Goal: Transaction & Acquisition: Purchase product/service

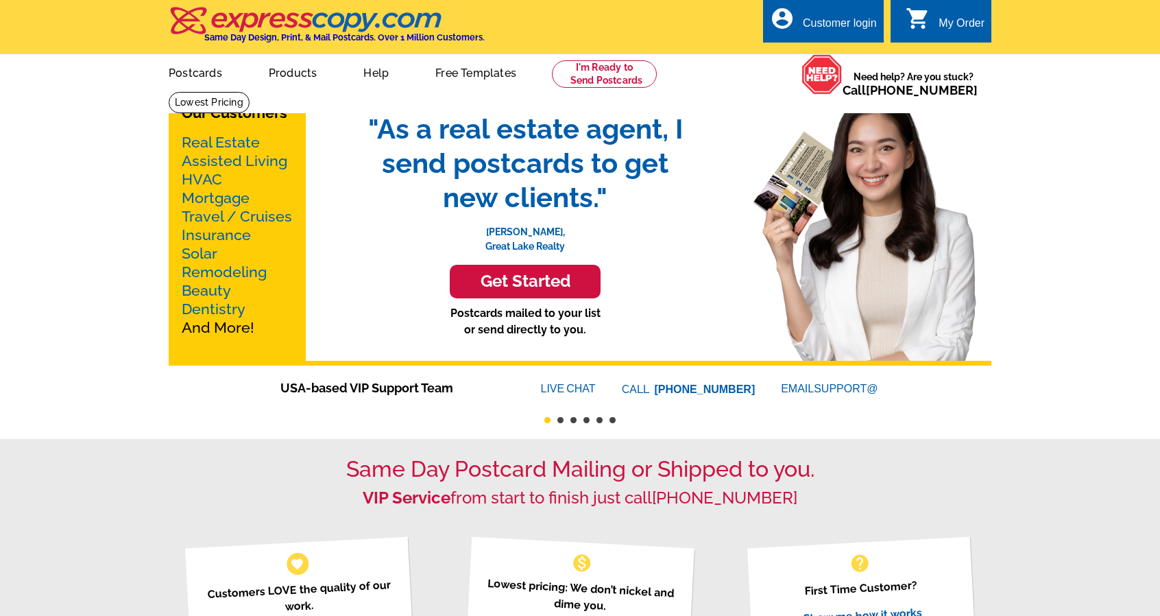
click at [230, 134] on p "Real Estate Assisted Living HVAC Mortgage Travel / Cruises Insurance Solar Remo…" at bounding box center [237, 235] width 111 height 204
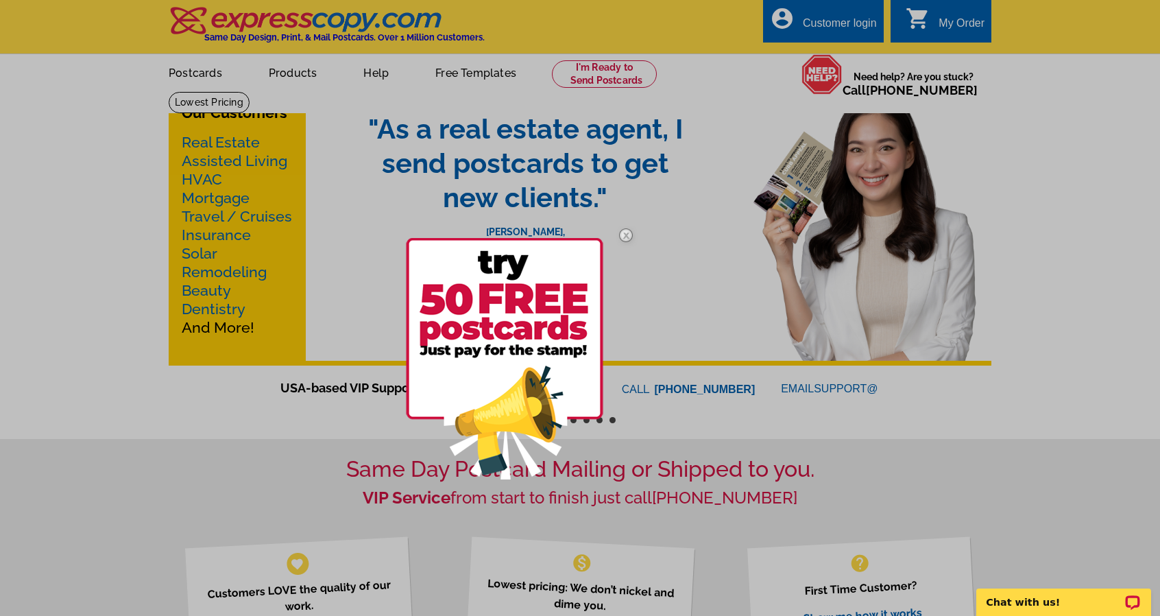
click at [622, 231] on img at bounding box center [626, 235] width 40 height 40
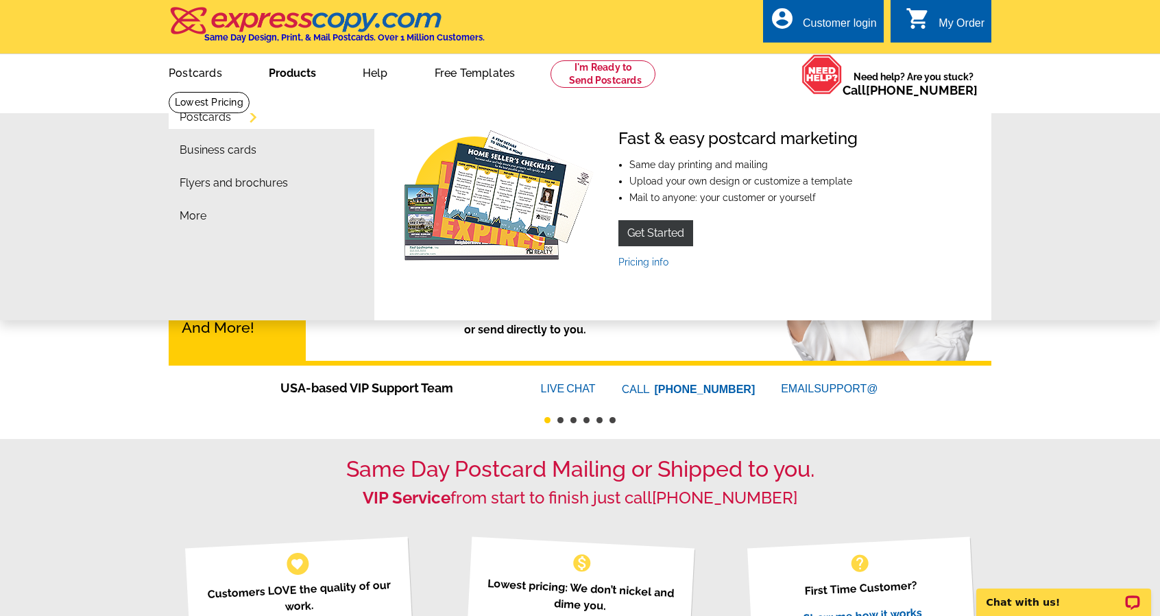
click at [231, 115] on link "Postcards" at bounding box center [205, 117] width 51 height 11
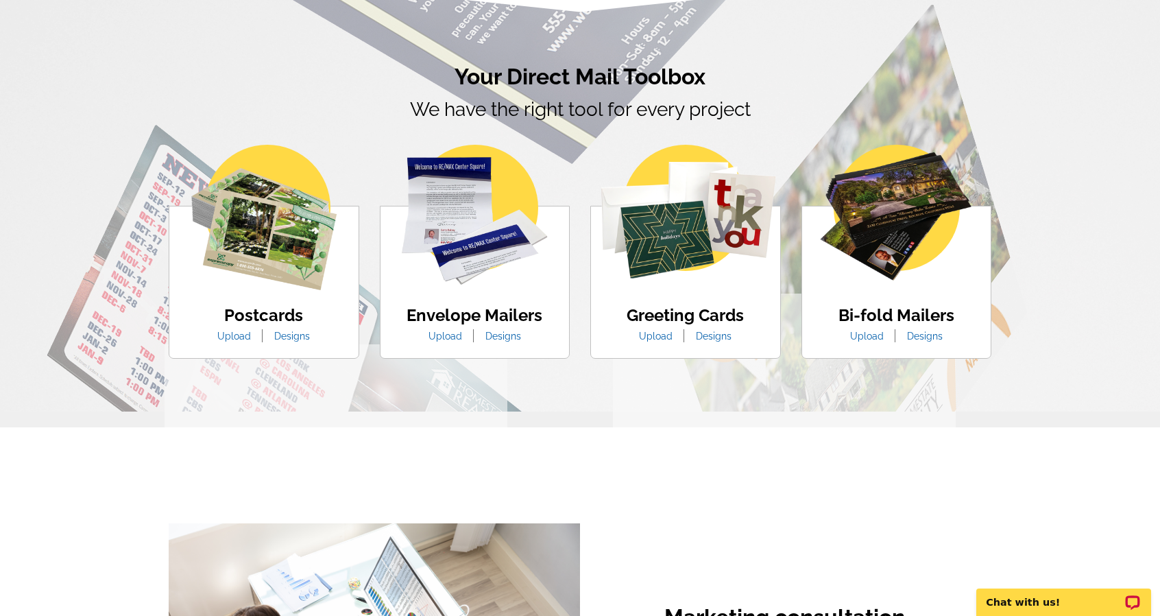
scroll to position [754, 0]
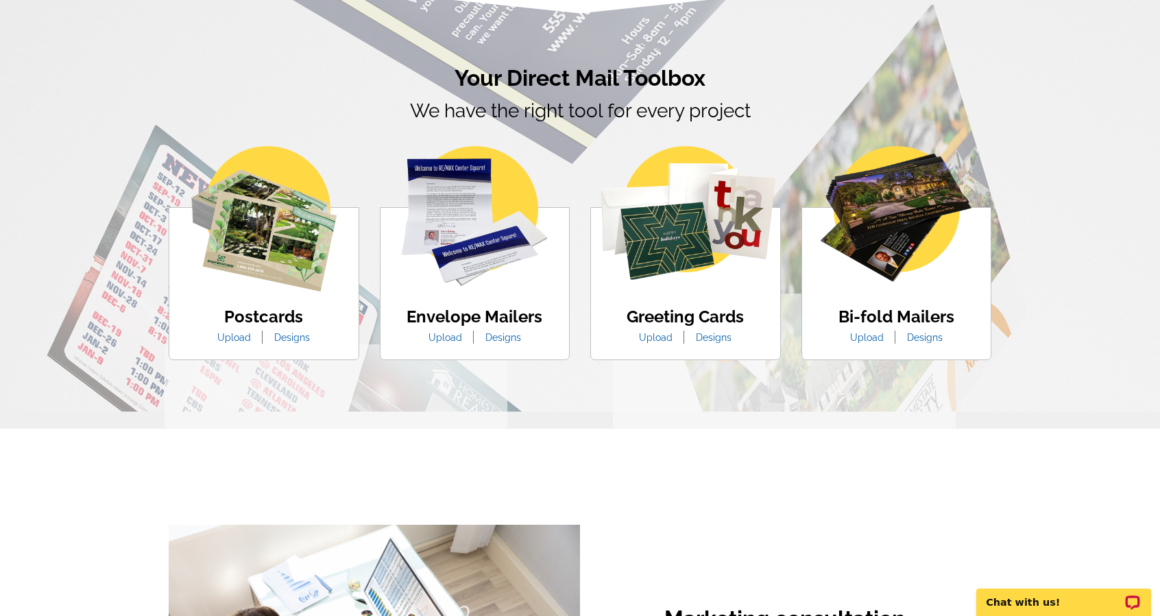
click at [291, 343] on link "Designs" at bounding box center [292, 337] width 56 height 11
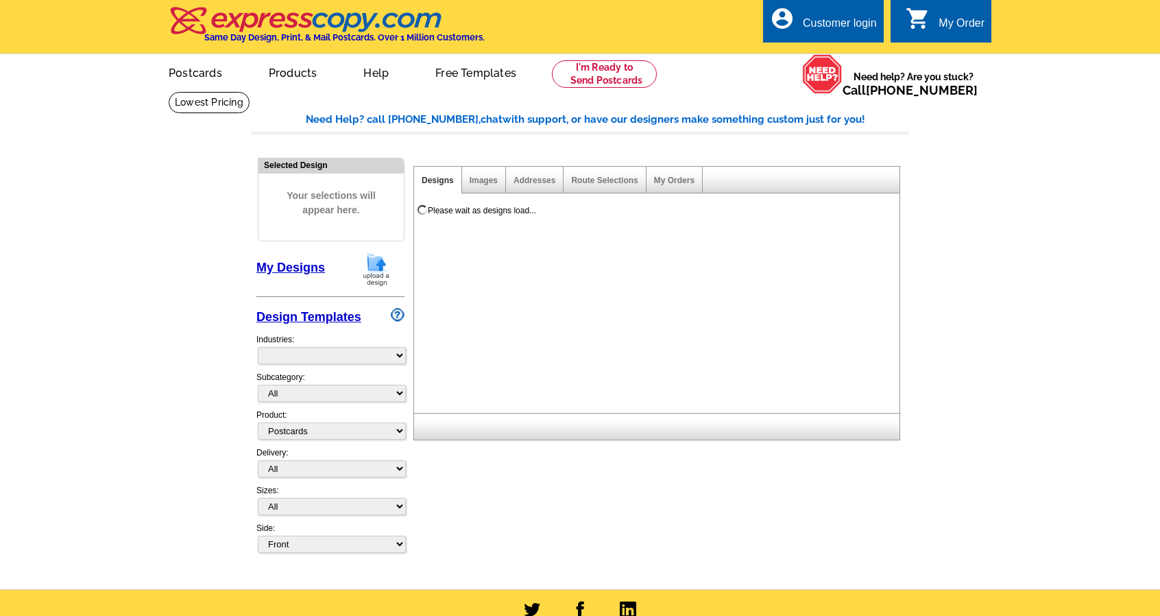
select select "1"
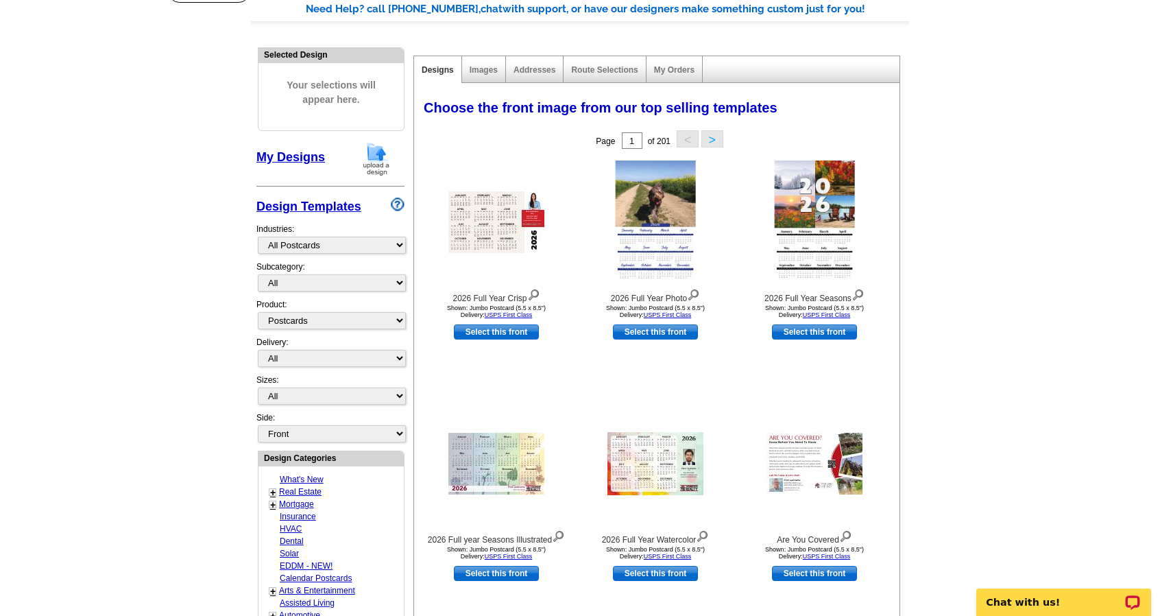
scroll to position [137, 0]
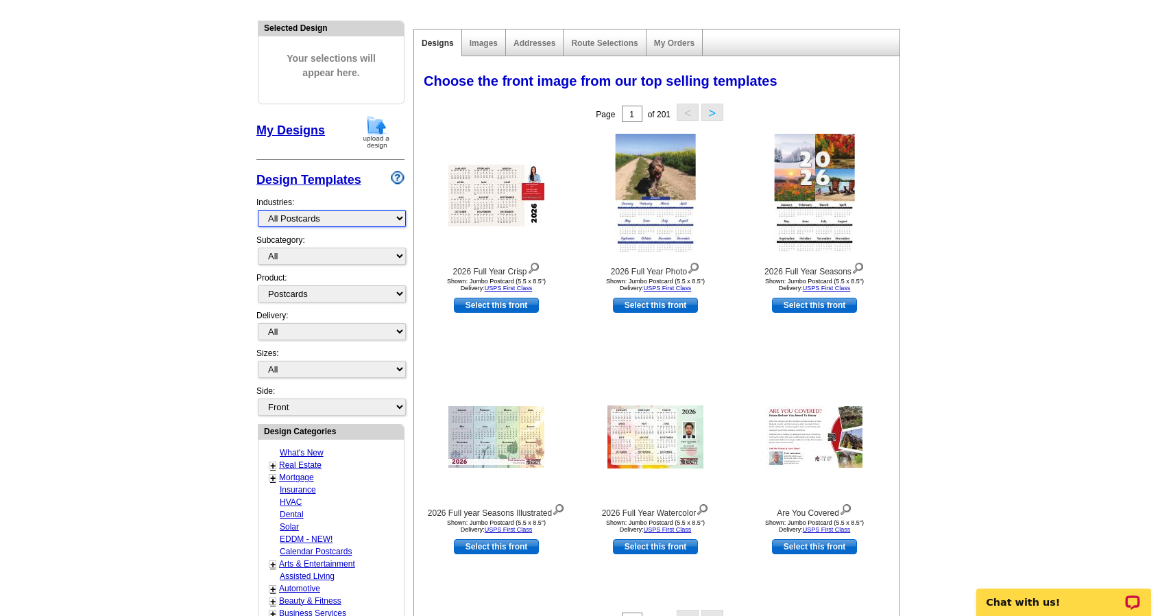
click at [402, 219] on select "What's New Real Estate Mortgage Insurance HVAC Dental Solar EDDM - NEW! Calenda…" at bounding box center [332, 218] width 148 height 17
select select "785"
click at [258, 210] on select "What's New Real Estate Mortgage Insurance HVAC Dental Solar EDDM - NEW! Calenda…" at bounding box center [332, 218] width 148 height 17
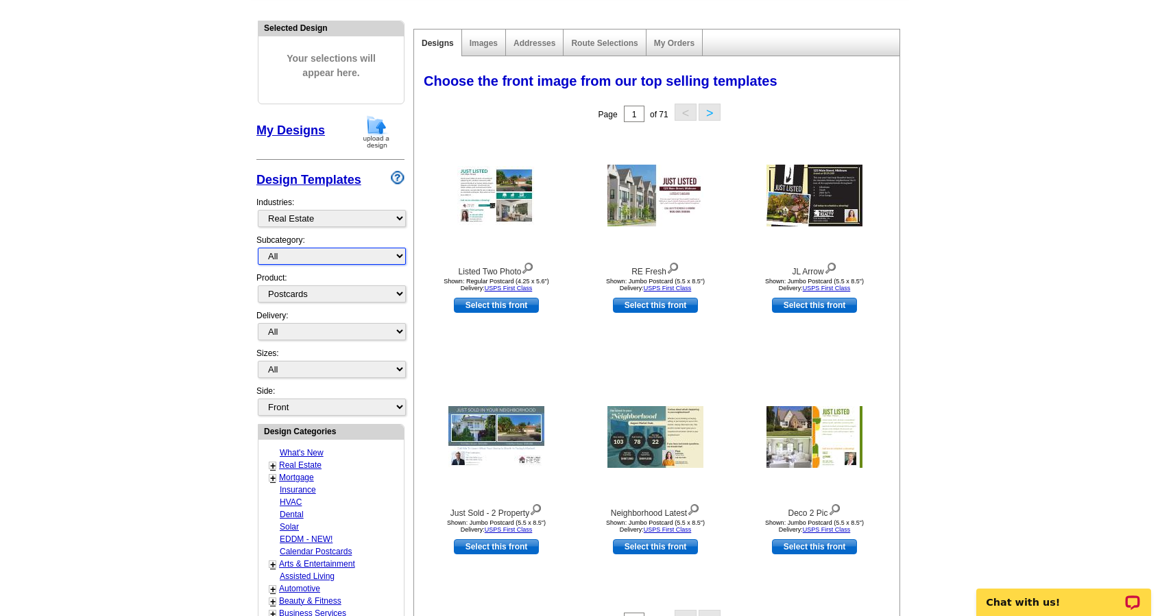
click at [400, 254] on select "All RE/MAX® Referrals [PERSON_NAME]® Berkshire Hathaway Home Services Century 2…" at bounding box center [332, 255] width 148 height 17
select select "807"
click at [258, 247] on select "All RE/MAX® Referrals [PERSON_NAME]® Berkshire Hathaway Home Services Century 2…" at bounding box center [332, 255] width 148 height 17
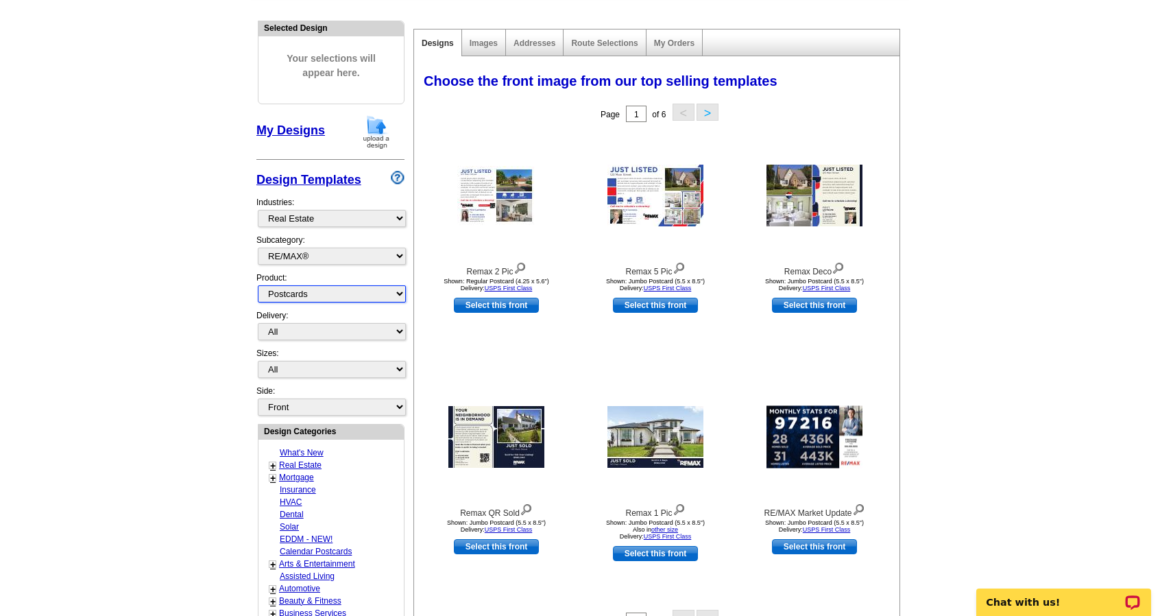
click at [399, 291] on select "All Postcards Letters and flyers Business Cards Door Hangers Greeting Cards" at bounding box center [332, 293] width 148 height 17
click at [396, 328] on select "All First Class Mail Shipped to Me EDDM Save 66% on Postage" at bounding box center [332, 331] width 148 height 17
select select "1"
click at [258, 323] on select "All First Class Mail Shipped to Me EDDM Save 66% on Postage" at bounding box center [332, 331] width 148 height 17
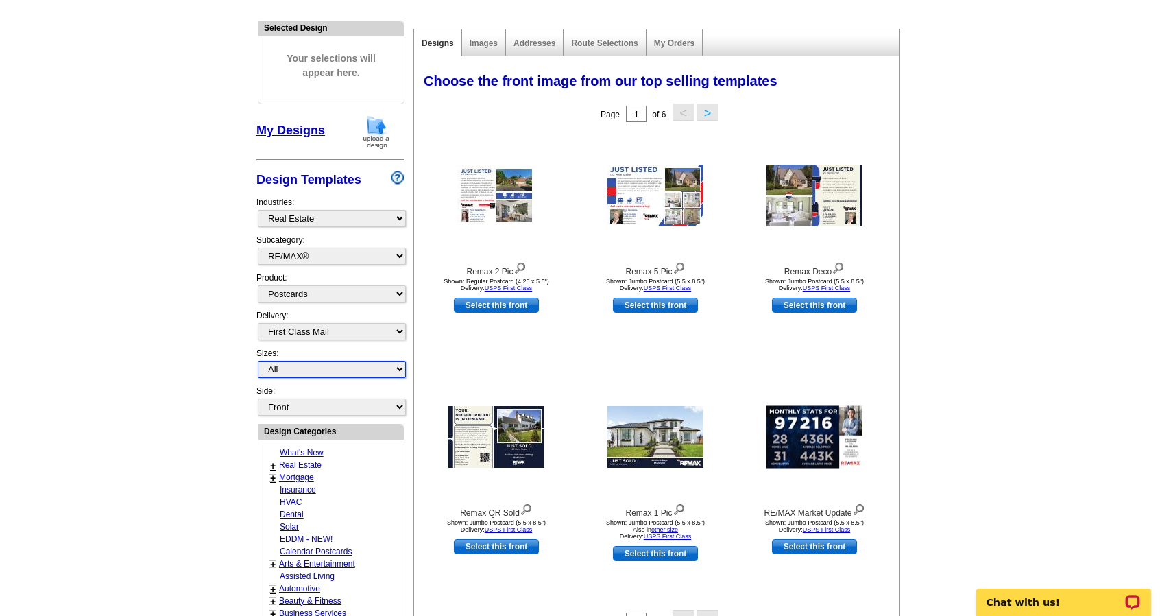
click at [399, 362] on select "All Jumbo Postcard (5.5" x 8.5") Regular Postcard (4.25" x 5.6") Panoramic Post…" at bounding box center [332, 369] width 148 height 17
select select "2"
click at [258, 361] on select "All Jumbo Postcard (5.5" x 8.5") Regular Postcard (4.25" x 5.6") Panoramic Post…" at bounding box center [332, 369] width 148 height 17
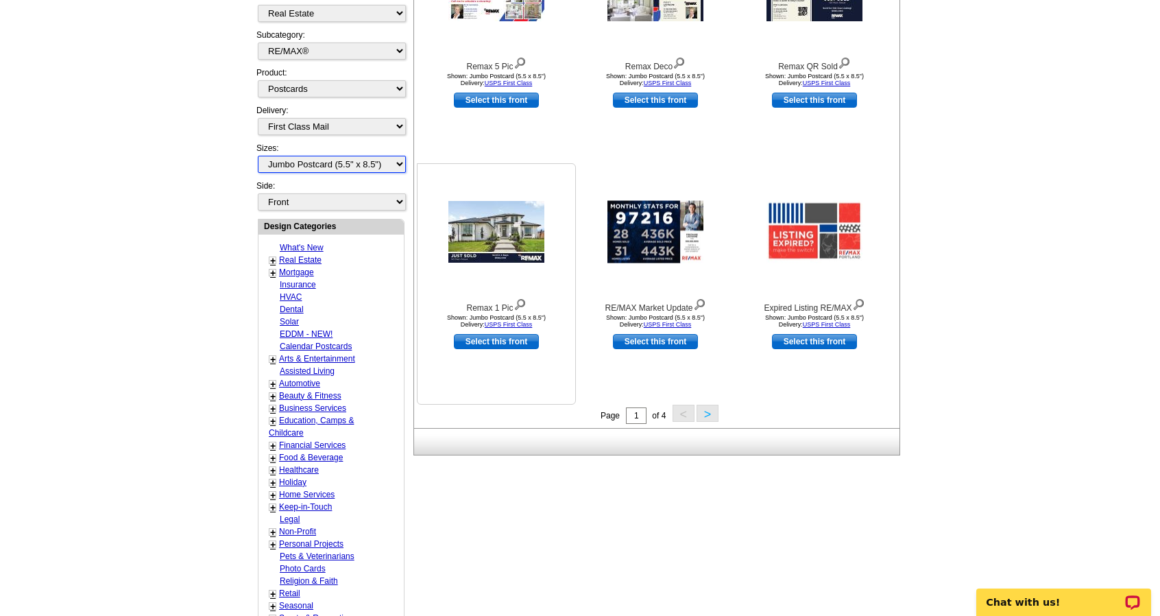
scroll to position [343, 0]
click at [708, 409] on button ">" at bounding box center [708, 412] width 22 height 17
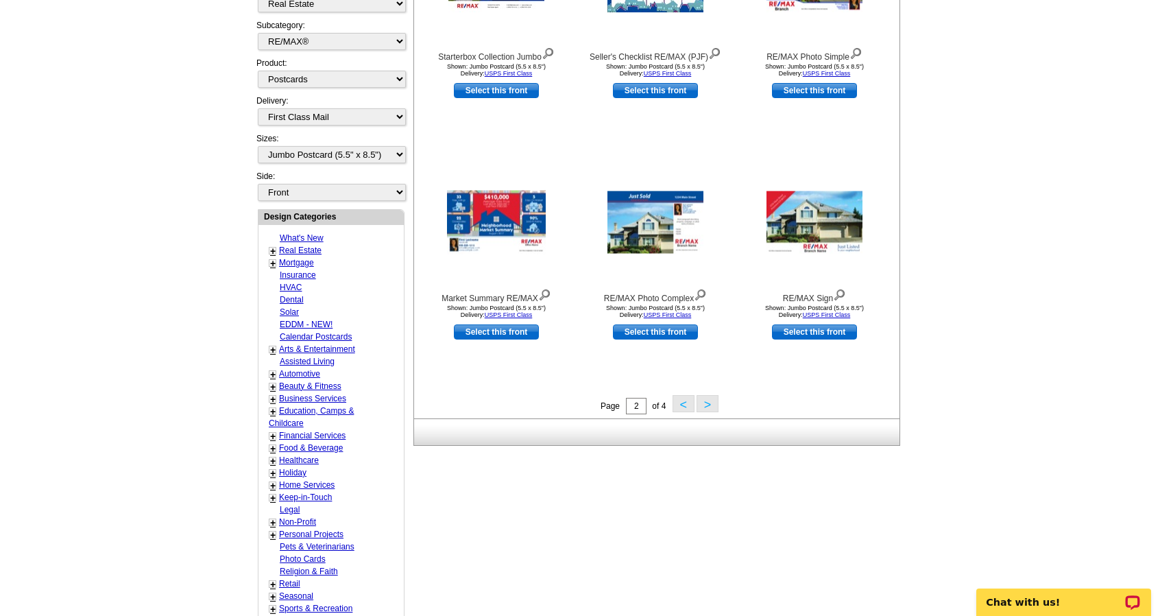
scroll to position [408, 0]
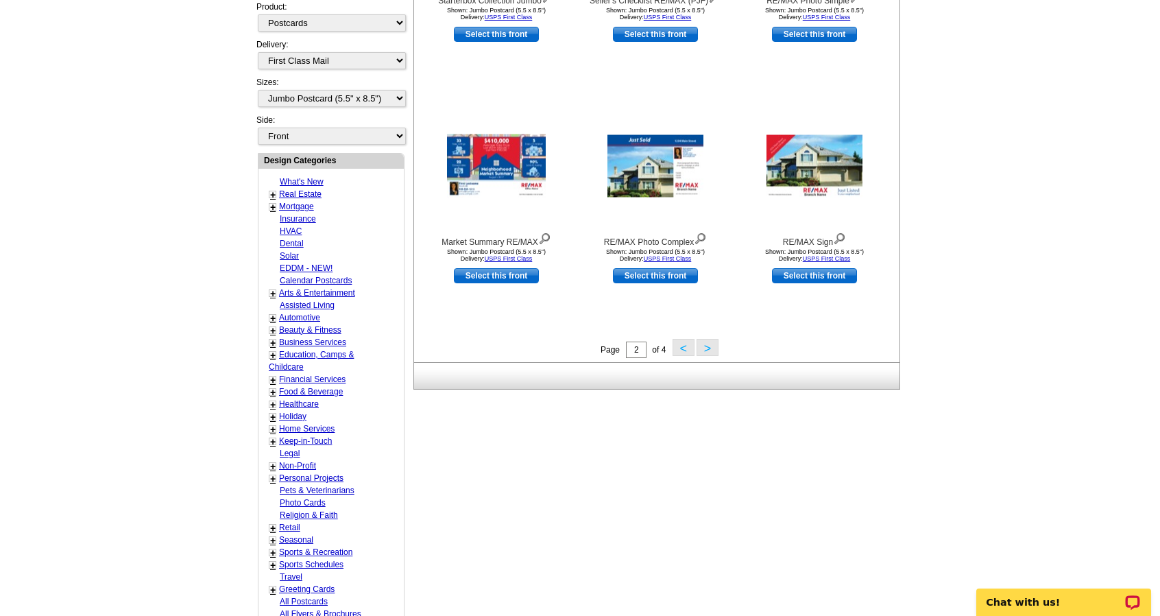
click at [701, 345] on button ">" at bounding box center [708, 347] width 22 height 17
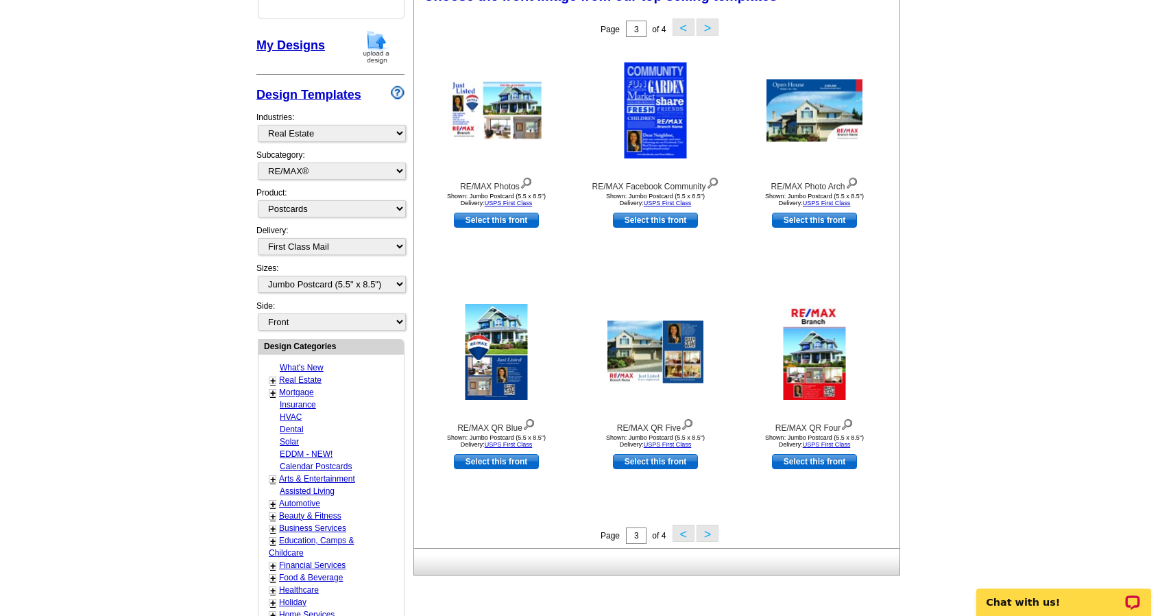
scroll to position [202, 0]
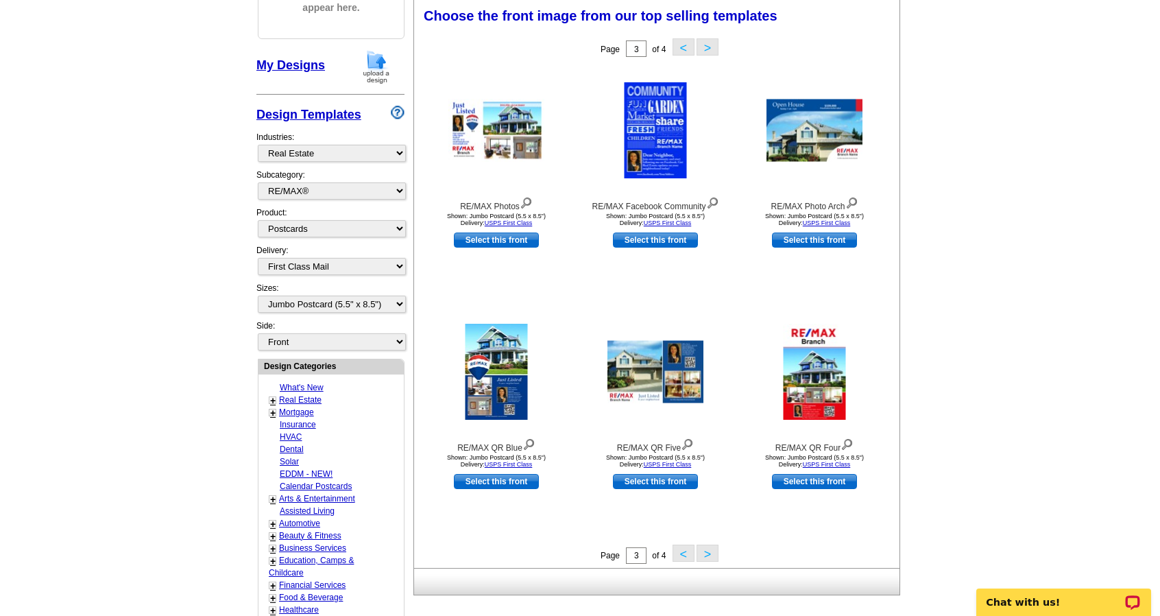
click at [273, 395] on link "+" at bounding box center [272, 400] width 5 height 11
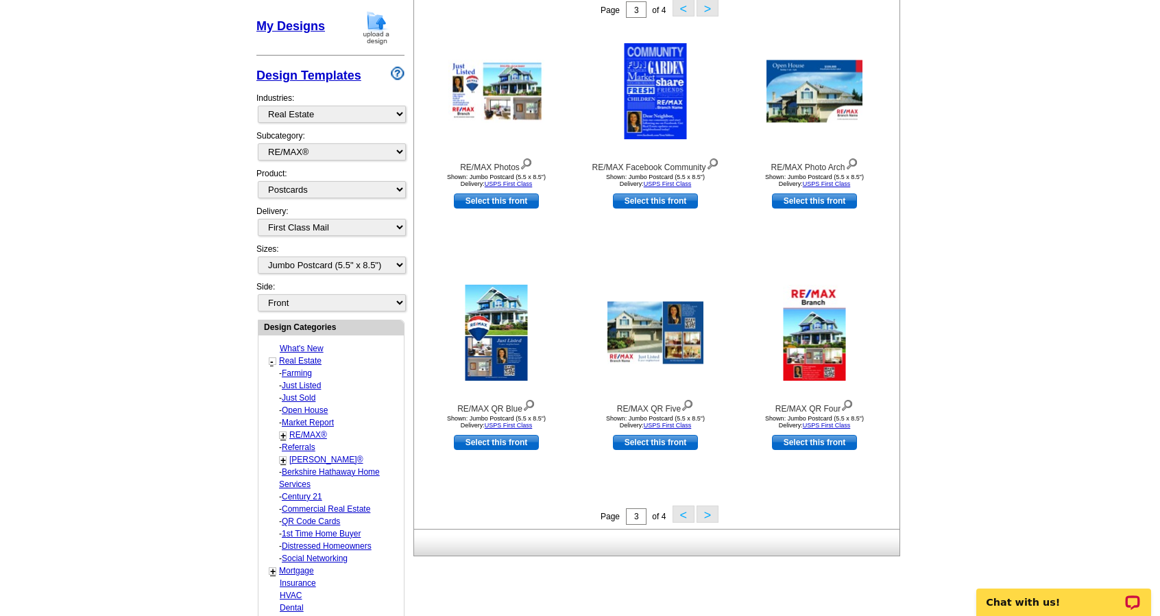
scroll to position [339, 0]
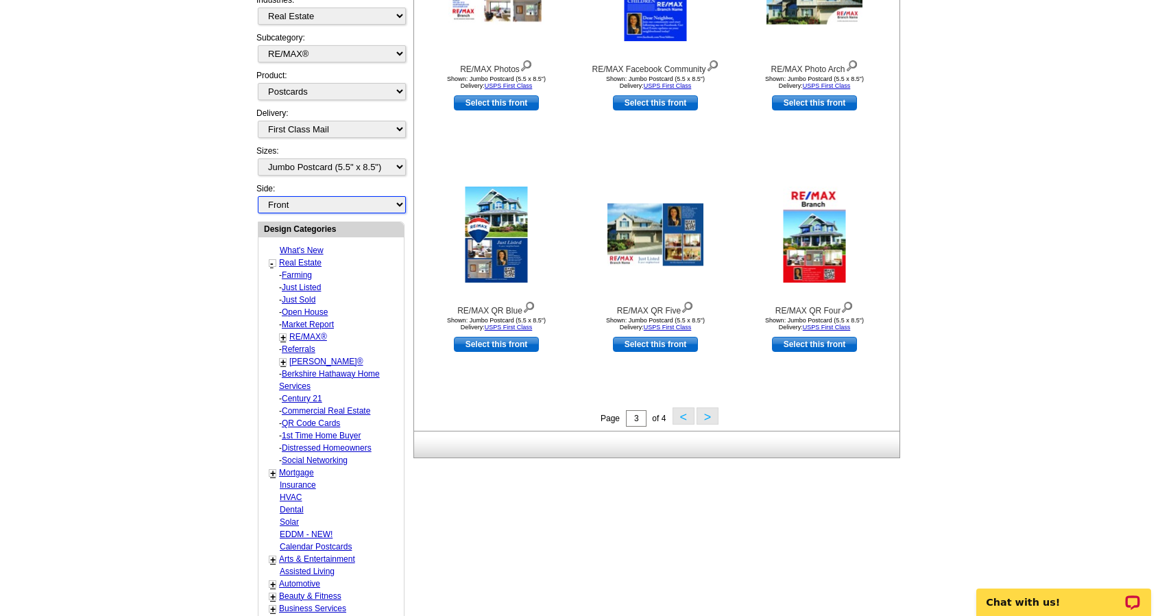
click at [400, 196] on select "Front Back" at bounding box center [332, 204] width 148 height 17
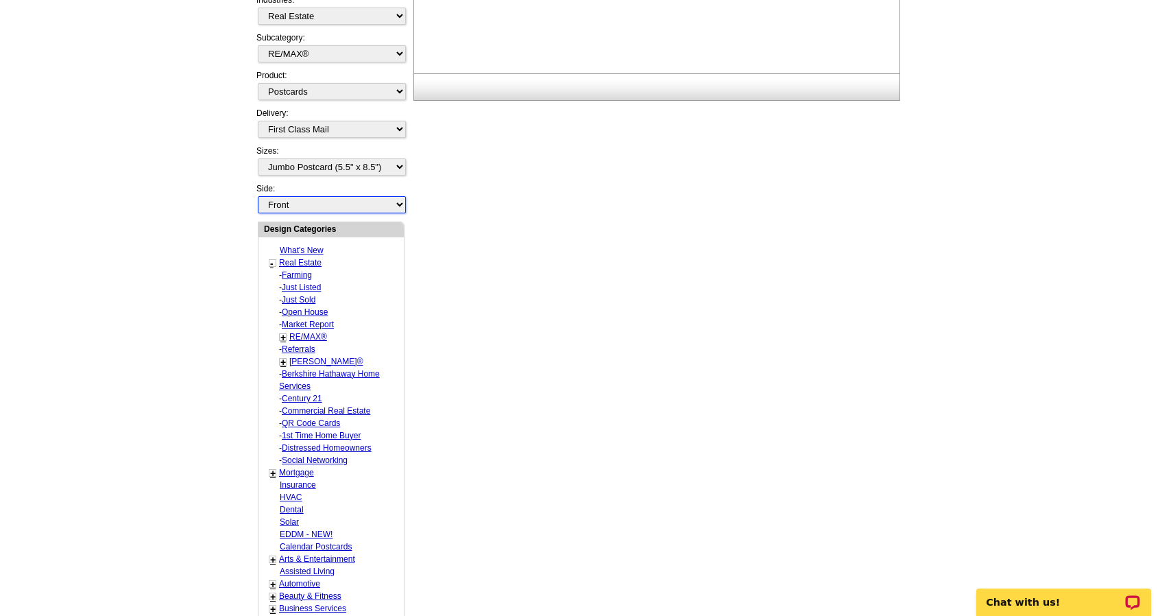
click at [400, 196] on select "Front Back" at bounding box center [332, 204] width 148 height 17
select select "front"
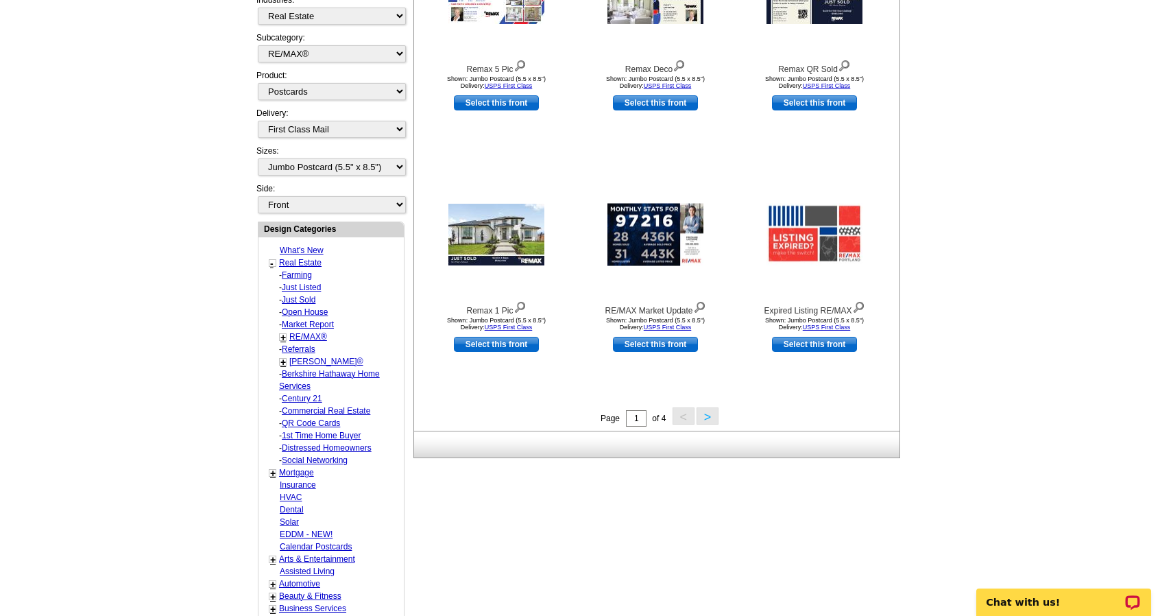
click at [285, 332] on link "+" at bounding box center [282, 337] width 5 height 11
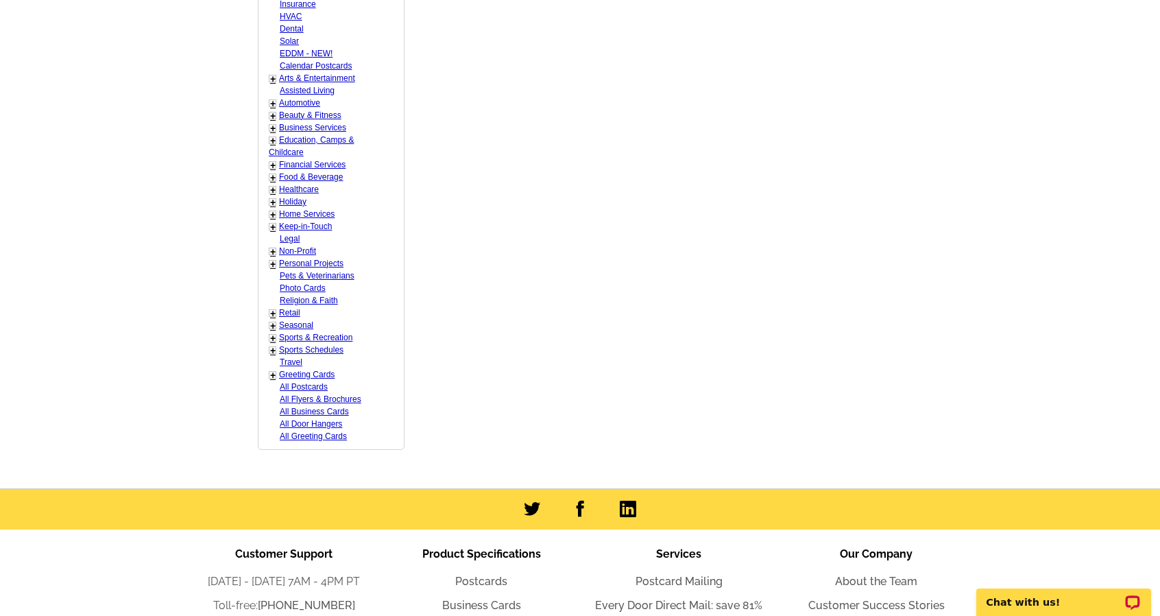
scroll to position [888, 0]
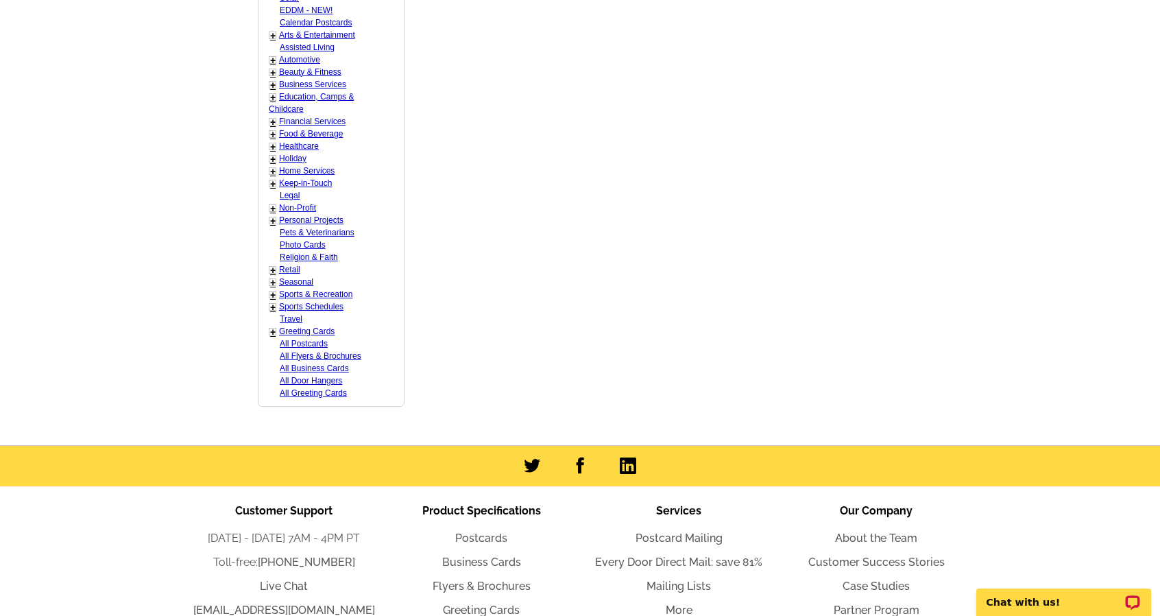
click at [304, 339] on link "All Postcards" at bounding box center [304, 344] width 48 height 10
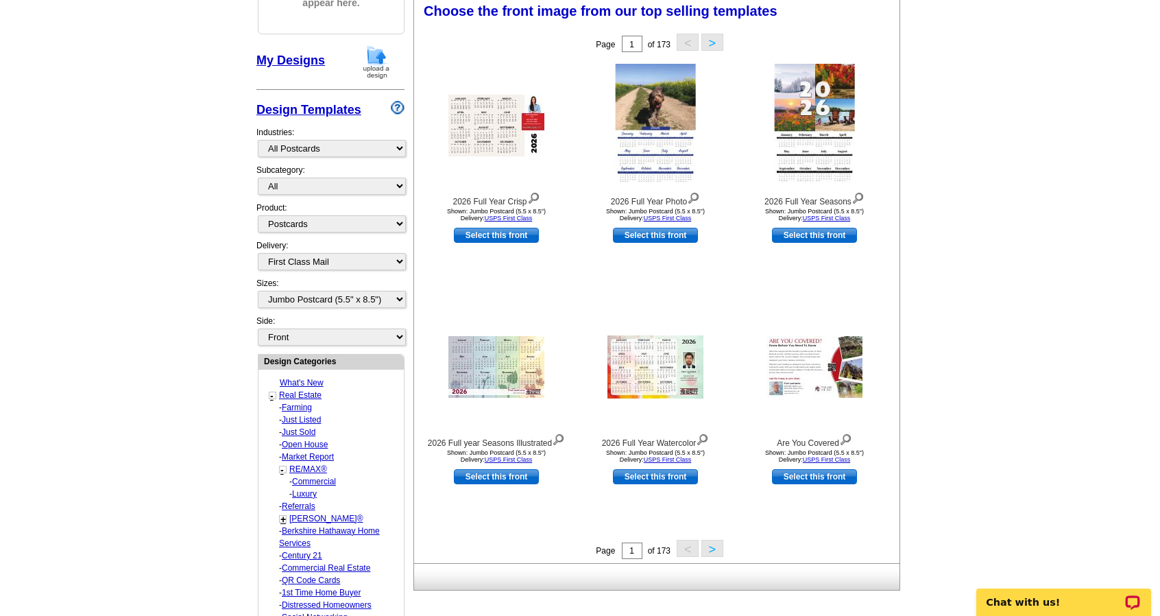
scroll to position [202, 0]
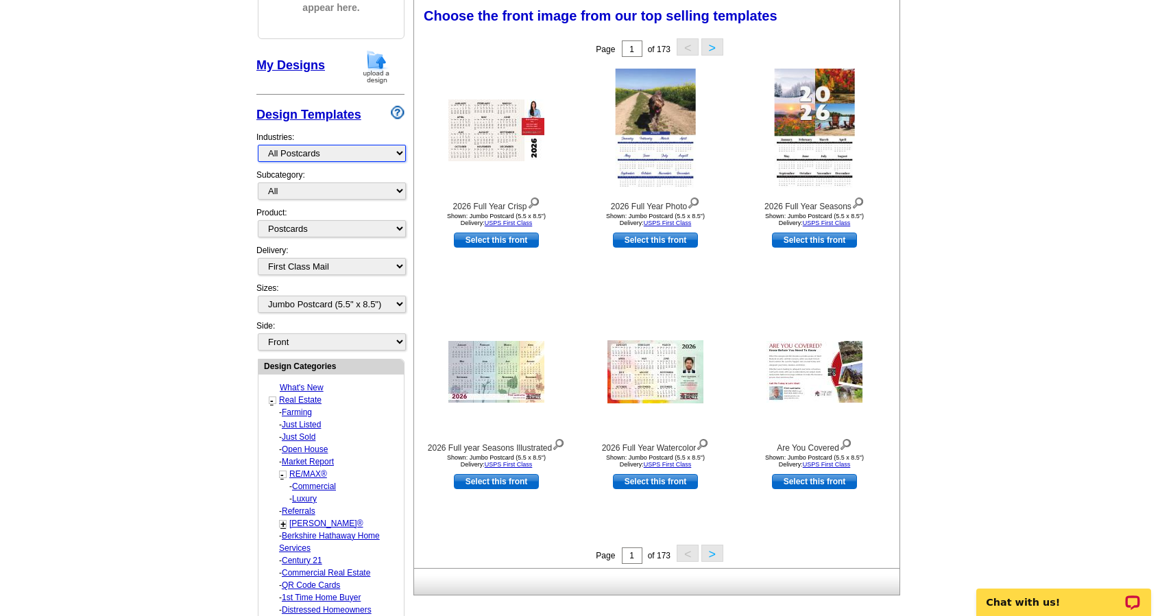
click at [398, 156] on select "What's New Real Estate Mortgage Insurance HVAC Dental Solar EDDM - NEW! Calenda…" at bounding box center [332, 153] width 148 height 17
select select "785"
click at [258, 145] on select "What's New Real Estate Mortgage Insurance HVAC Dental Solar EDDM - NEW! Calenda…" at bounding box center [332, 153] width 148 height 17
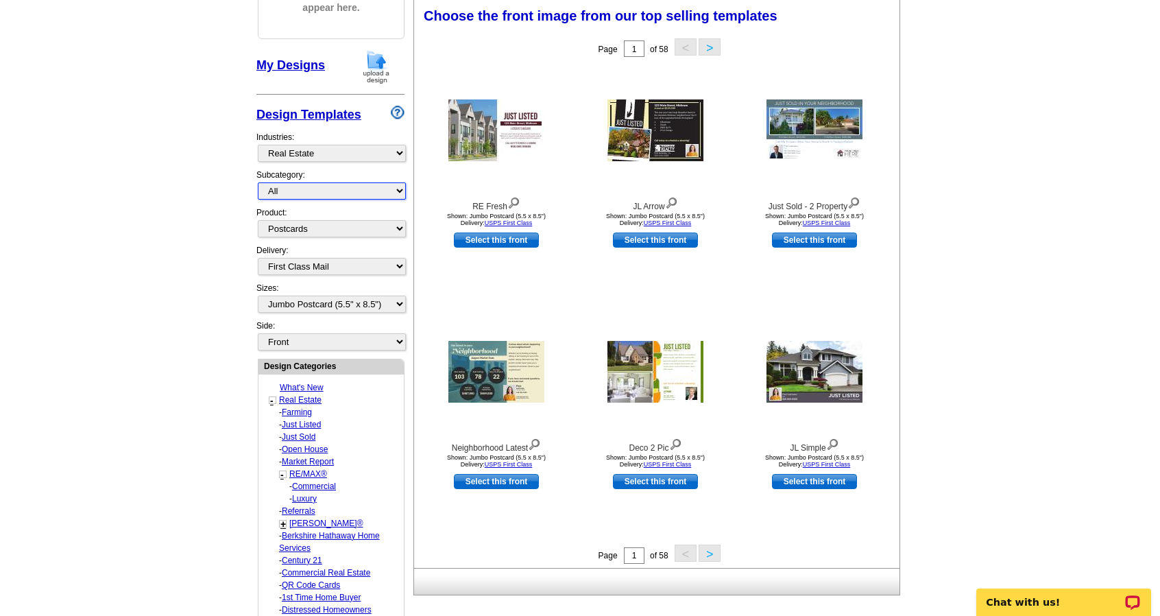
click at [398, 189] on select "All RE/MAX® Referrals [PERSON_NAME]® Berkshire Hathaway Home Services Century 2…" at bounding box center [332, 190] width 148 height 17
select select "1208"
click at [258, 182] on select "All RE/MAX® Referrals [PERSON_NAME]® Berkshire Hathaway Home Services Century 2…" at bounding box center [332, 190] width 148 height 17
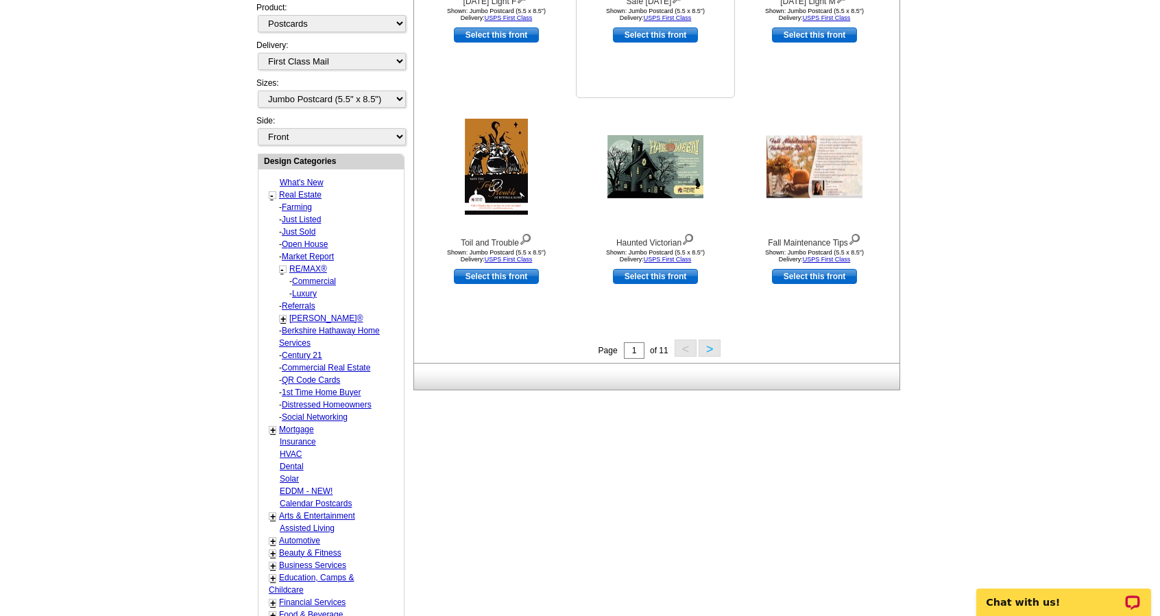
scroll to position [408, 0]
click at [708, 343] on button ">" at bounding box center [710, 347] width 22 height 17
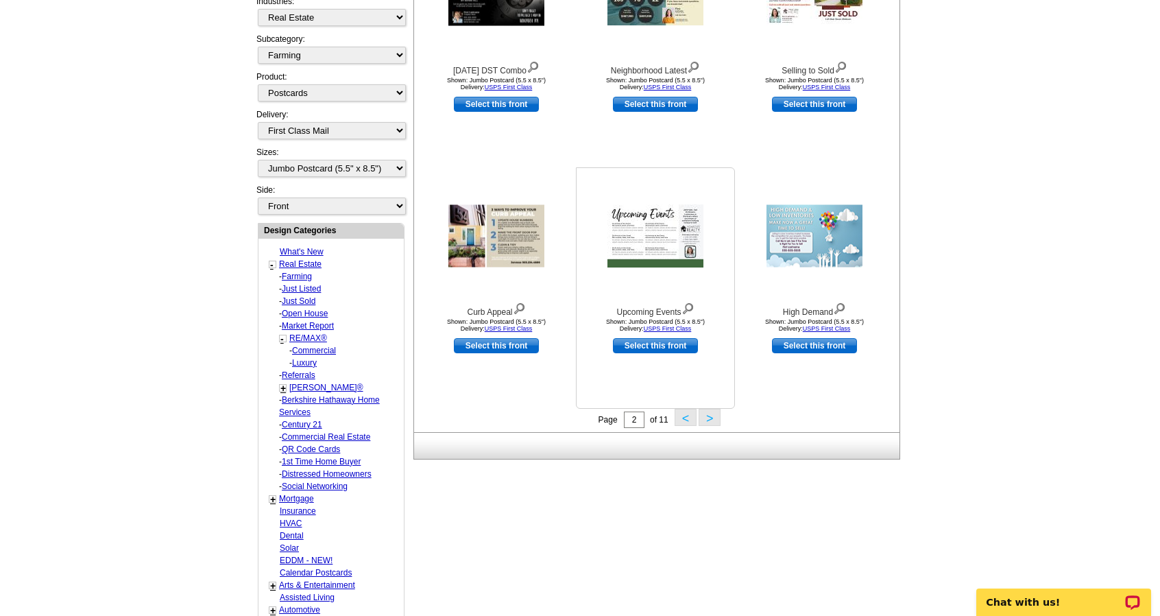
scroll to position [339, 0]
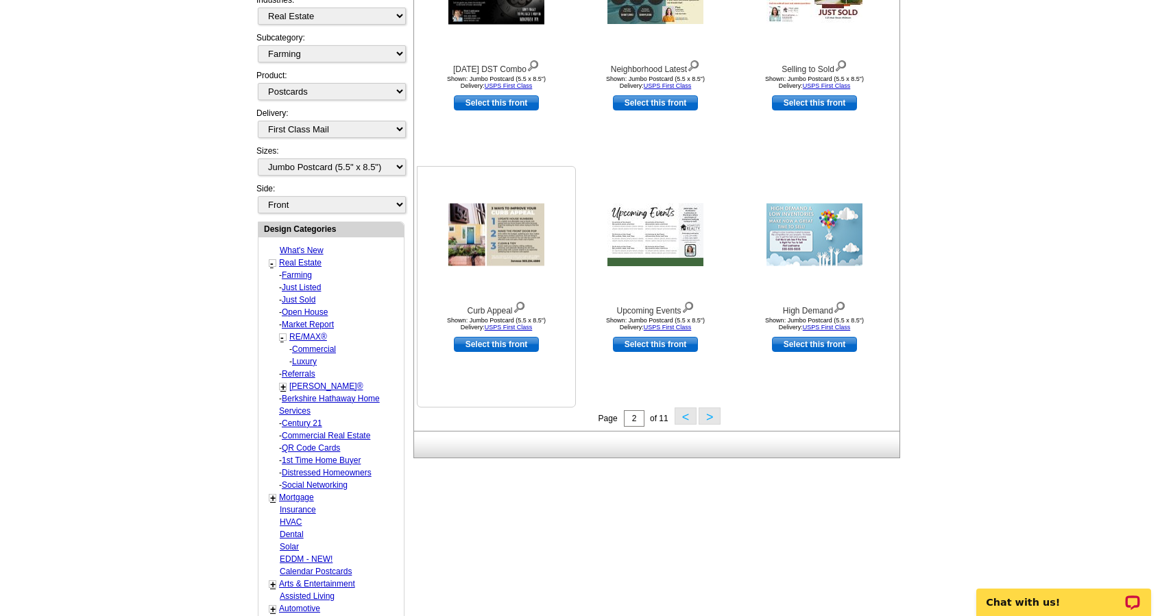
click at [499, 247] on img at bounding box center [496, 235] width 96 height 62
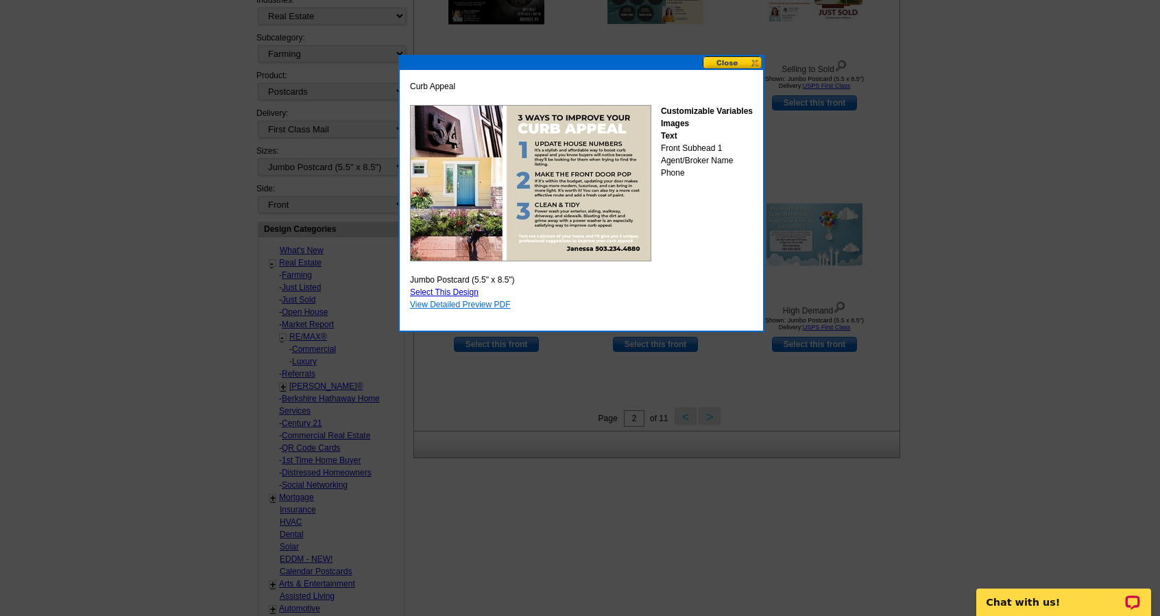
click at [485, 305] on link "View Detailed Preview PDF" at bounding box center [460, 305] width 101 height 10
click at [720, 62] on button at bounding box center [733, 62] width 60 height 13
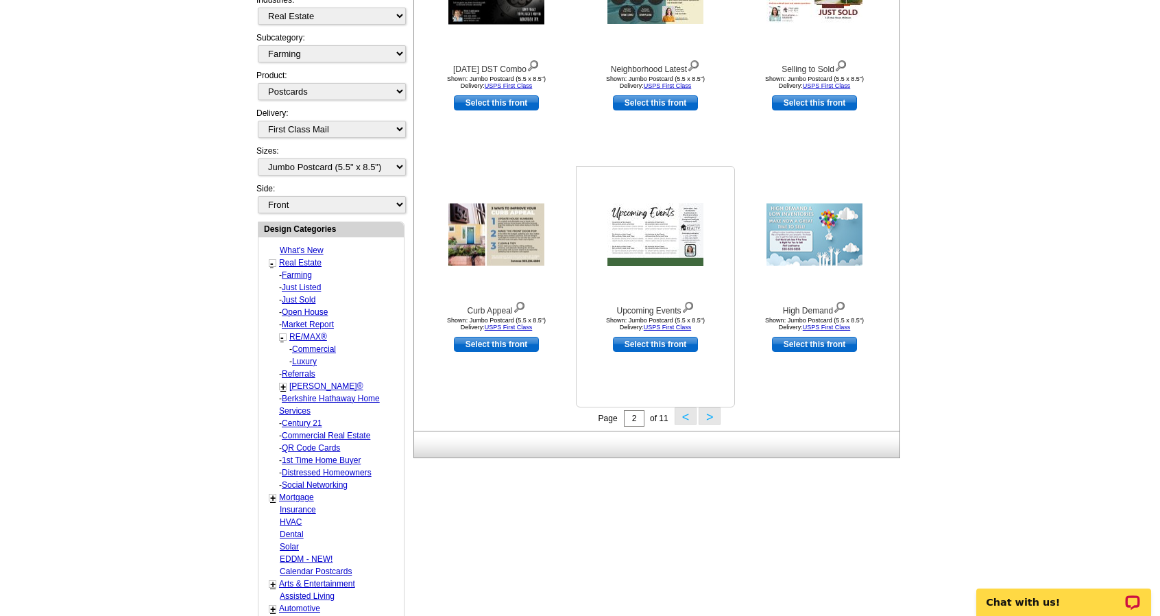
click at [664, 241] on img at bounding box center [655, 234] width 96 height 63
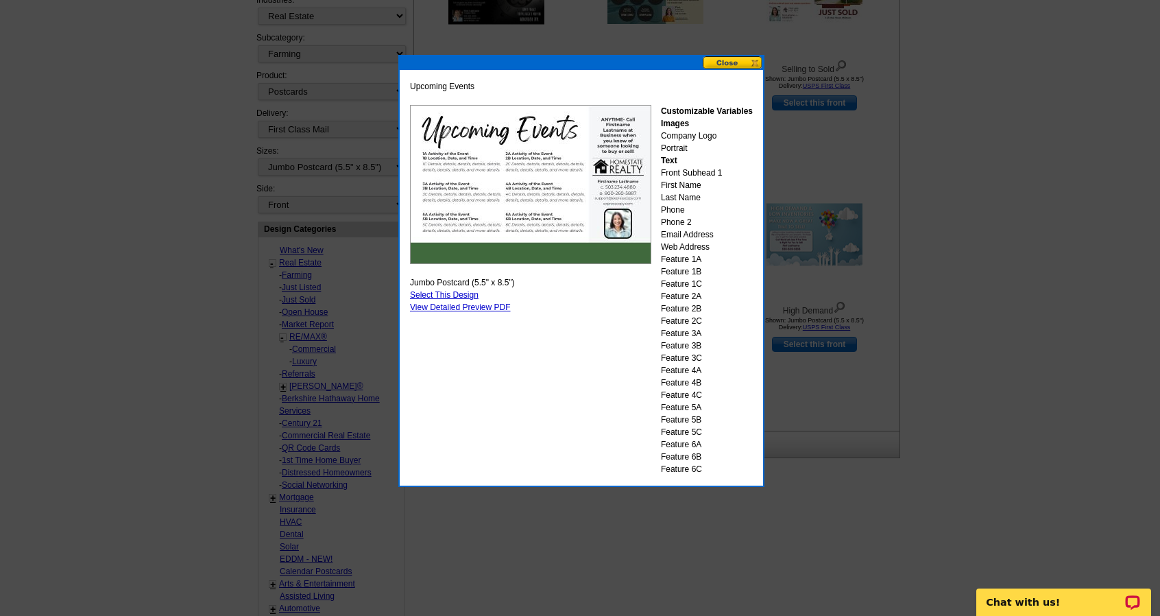
click at [747, 58] on button at bounding box center [733, 62] width 60 height 13
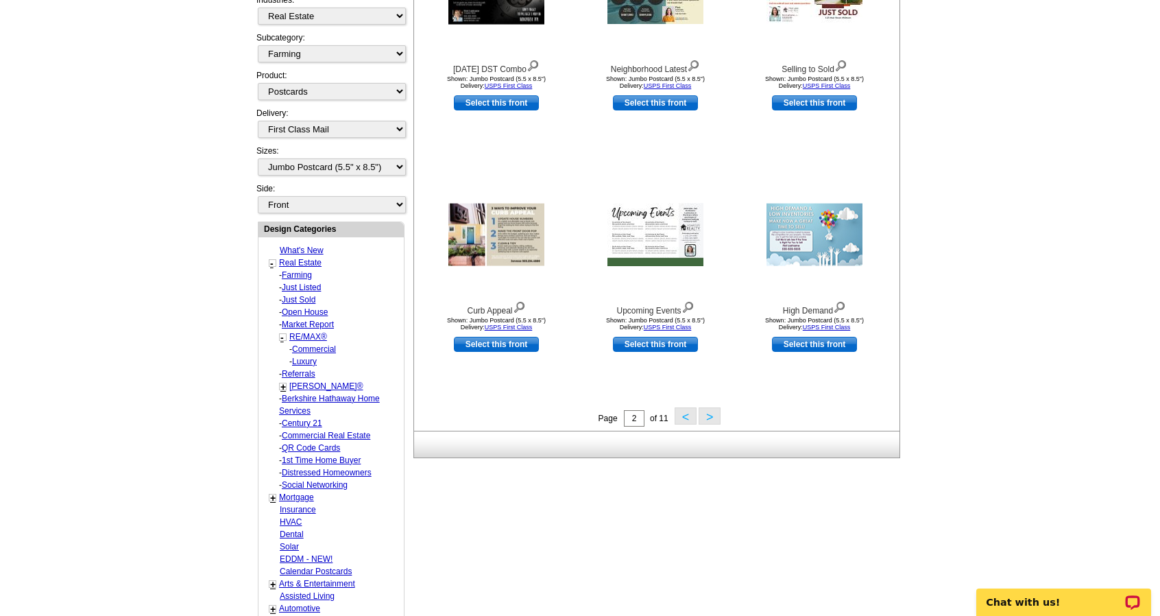
click at [717, 412] on button ">" at bounding box center [710, 415] width 22 height 17
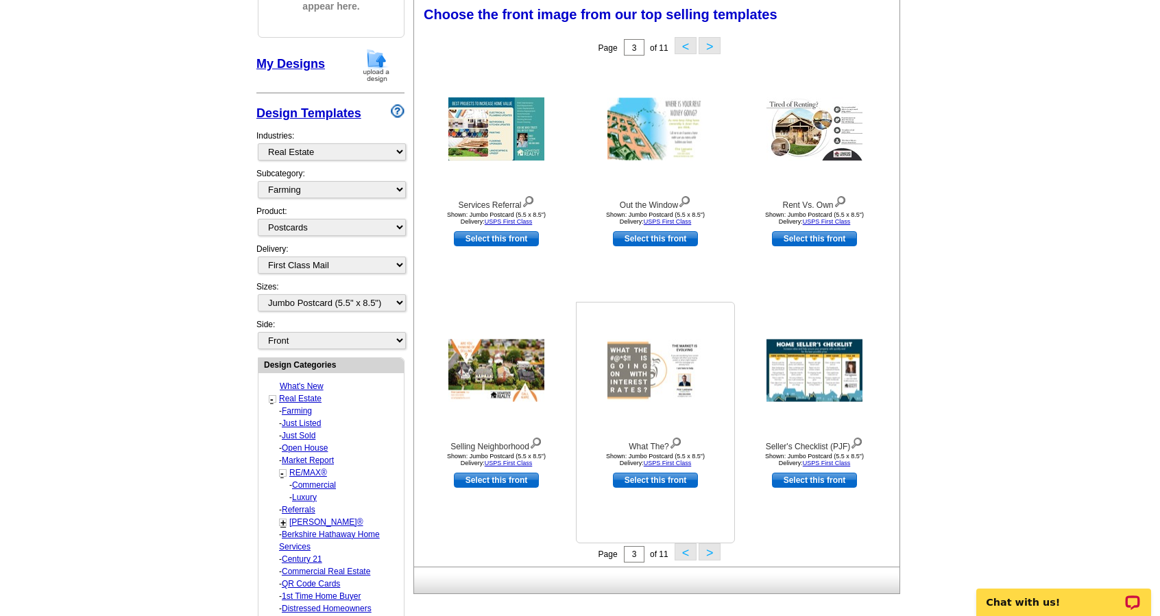
scroll to position [202, 0]
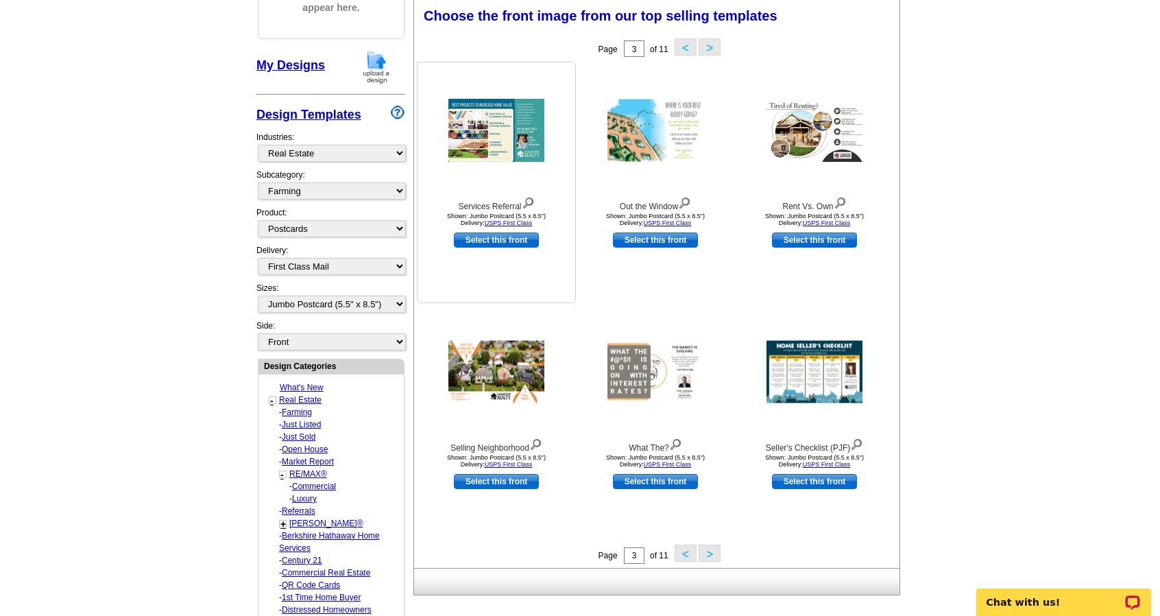
click at [507, 131] on img at bounding box center [496, 130] width 96 height 63
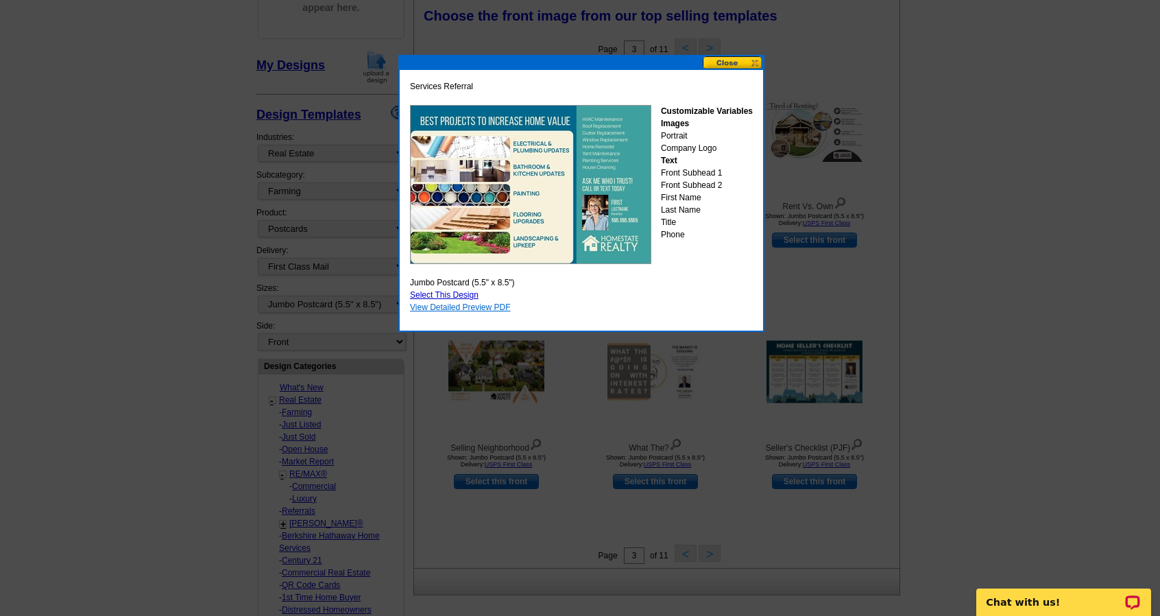
click at [479, 305] on link "View Detailed Preview PDF" at bounding box center [460, 307] width 101 height 10
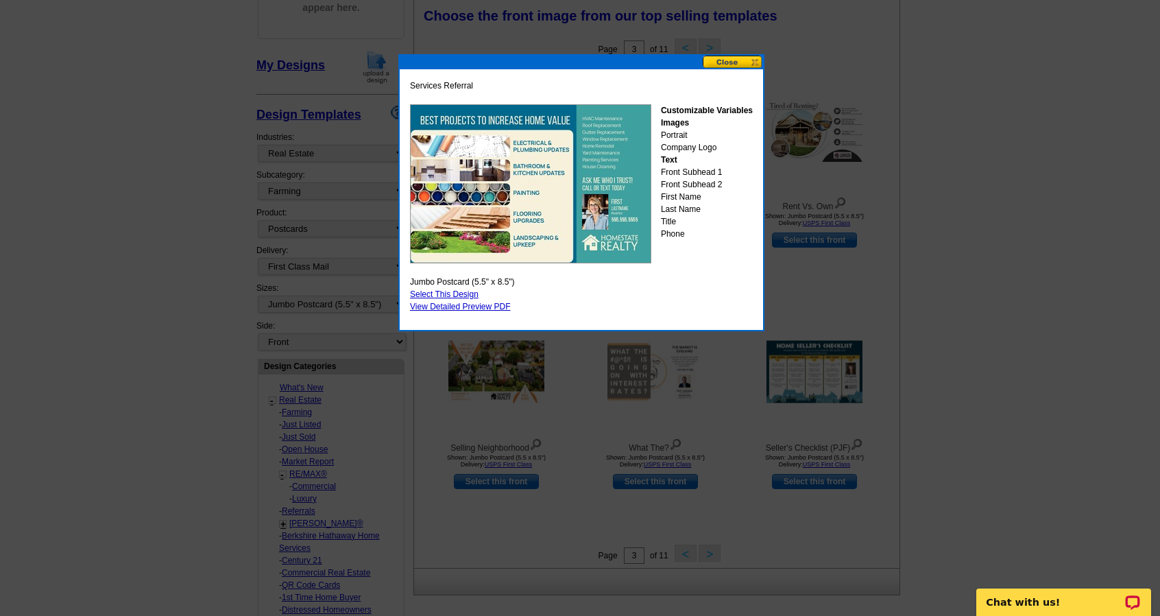
click at [716, 62] on button at bounding box center [733, 62] width 60 height 13
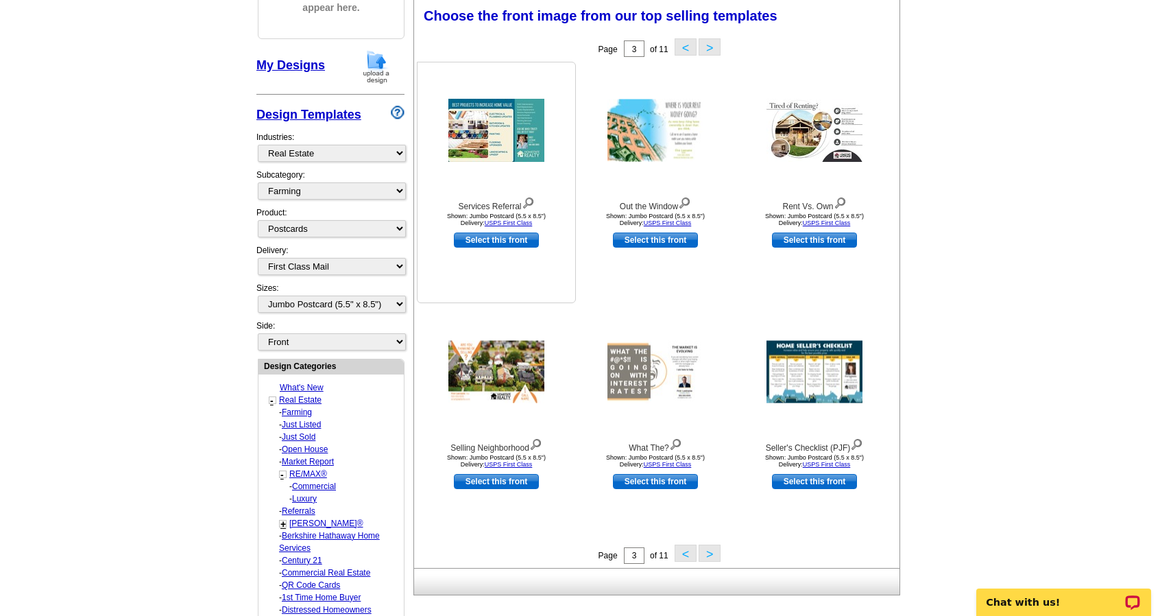
click at [497, 247] on link "Select this front" at bounding box center [496, 239] width 85 height 15
select select "back"
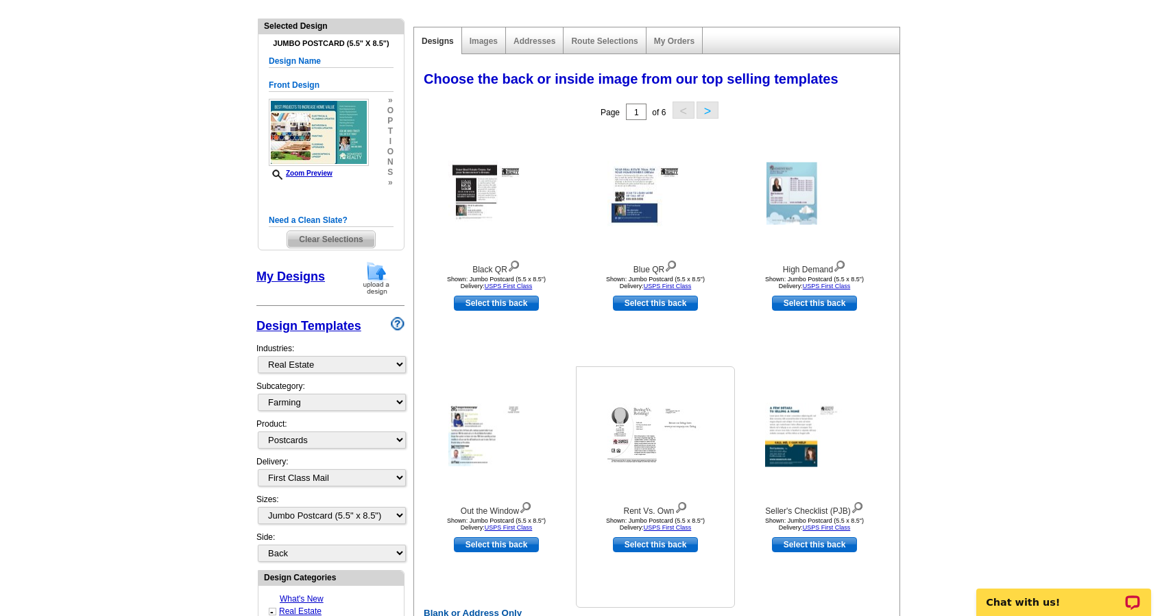
scroll to position [137, 0]
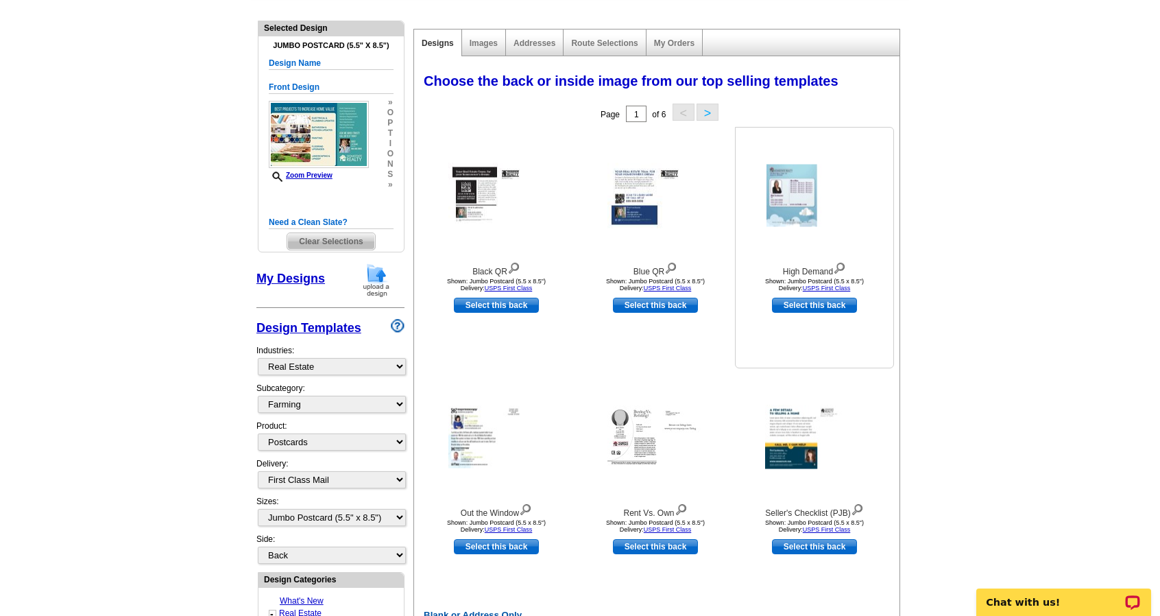
click at [792, 176] on img at bounding box center [814, 196] width 96 height 62
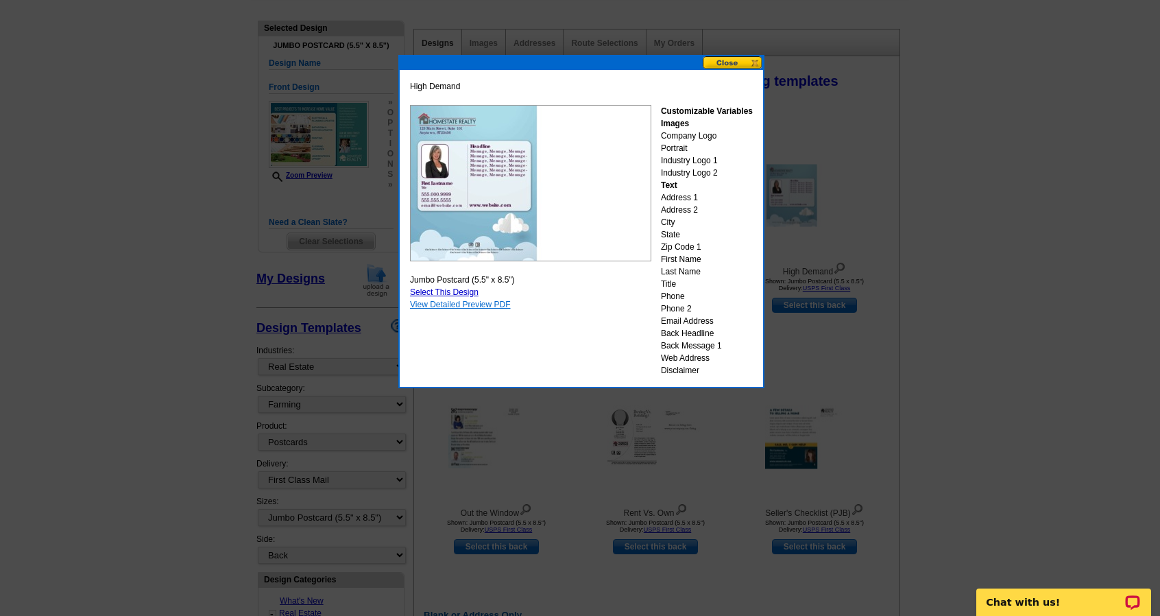
click at [500, 304] on link "View Detailed Preview PDF" at bounding box center [460, 305] width 101 height 10
click at [732, 58] on button at bounding box center [733, 62] width 60 height 13
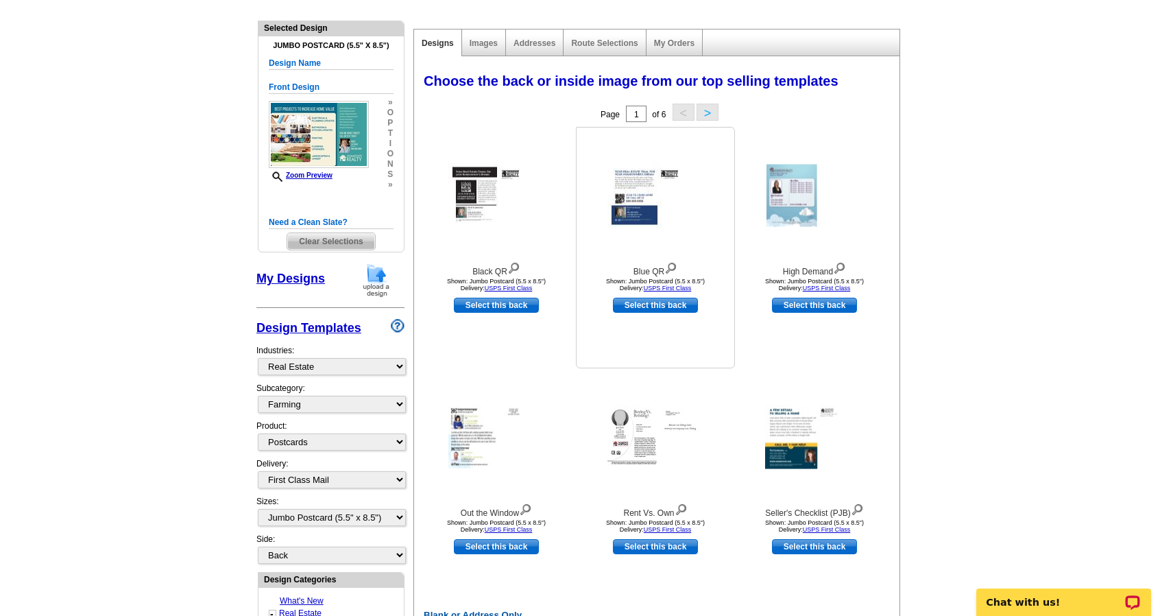
click at [638, 207] on img at bounding box center [655, 195] width 96 height 65
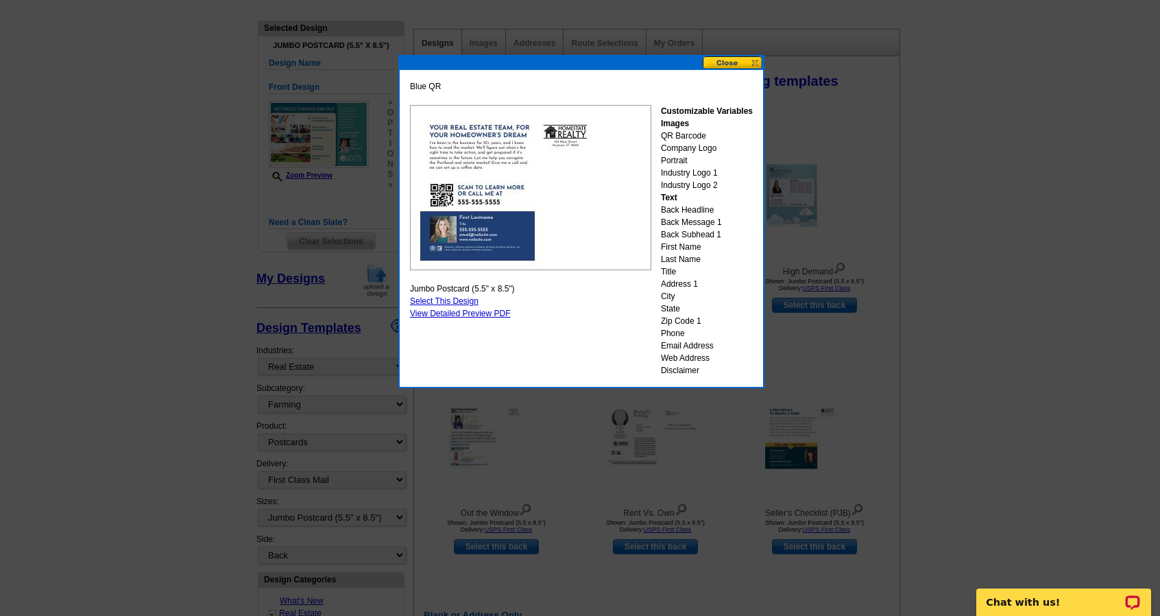
click at [750, 64] on button at bounding box center [733, 62] width 60 height 13
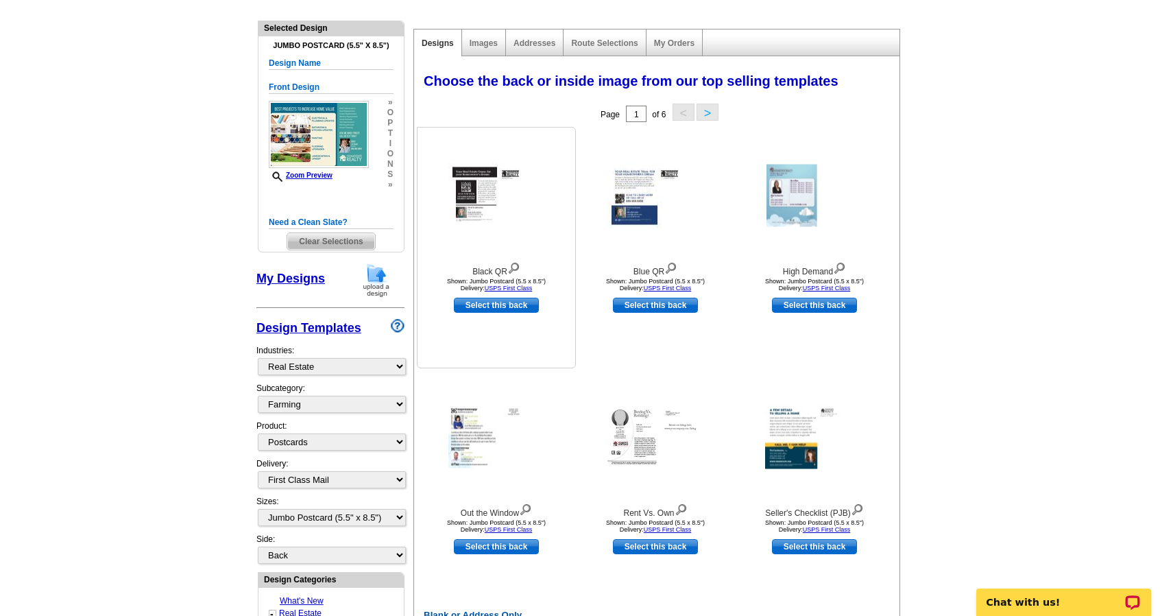
click at [492, 197] on img at bounding box center [496, 195] width 96 height 65
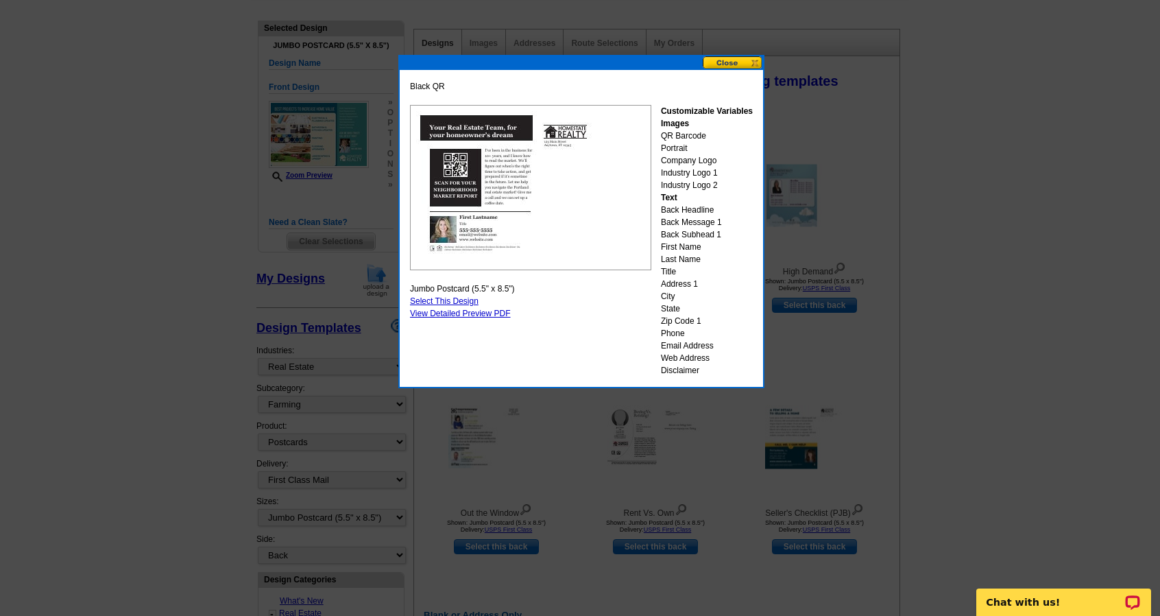
click at [744, 60] on button at bounding box center [733, 62] width 60 height 13
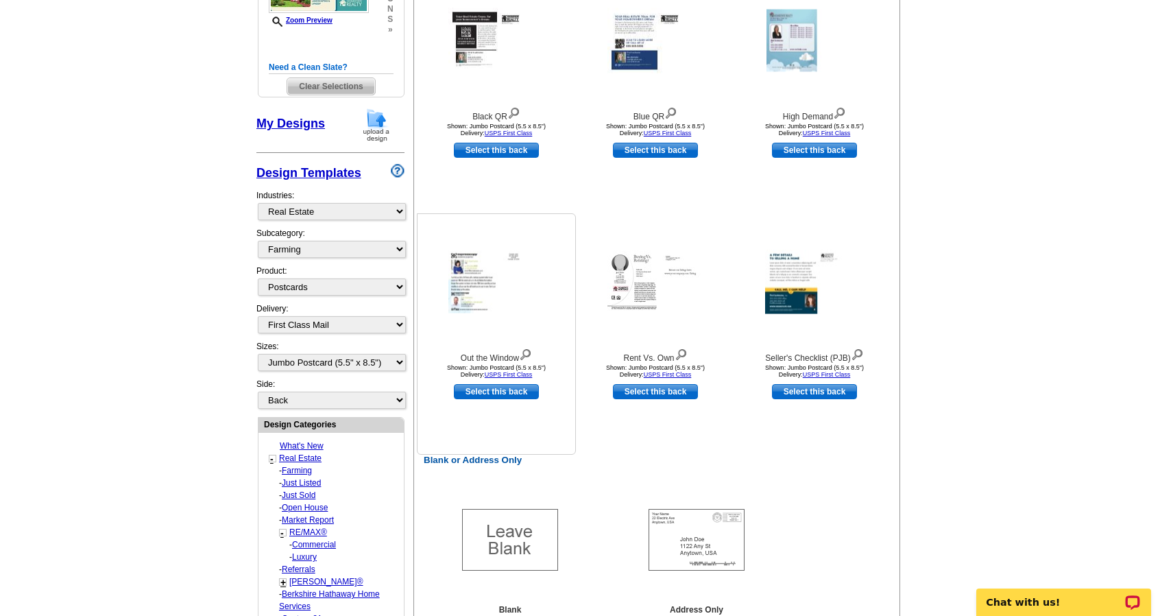
scroll to position [343, 0]
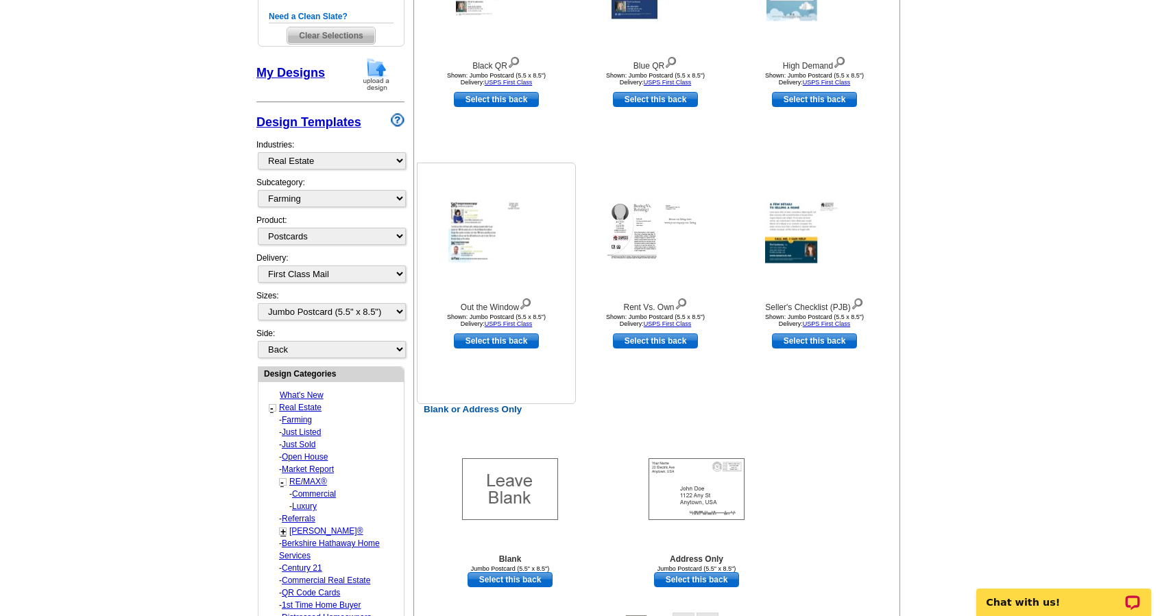
click at [465, 235] on img at bounding box center [496, 231] width 96 height 62
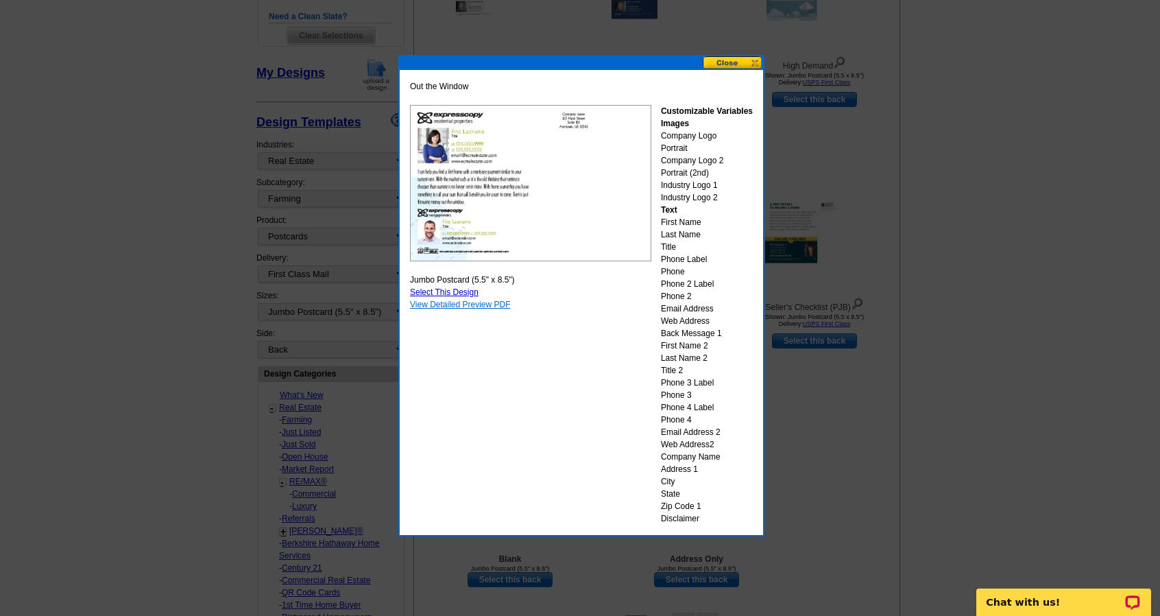
click at [485, 304] on link "View Detailed Preview PDF" at bounding box center [460, 305] width 101 height 10
click at [720, 65] on button at bounding box center [733, 62] width 60 height 13
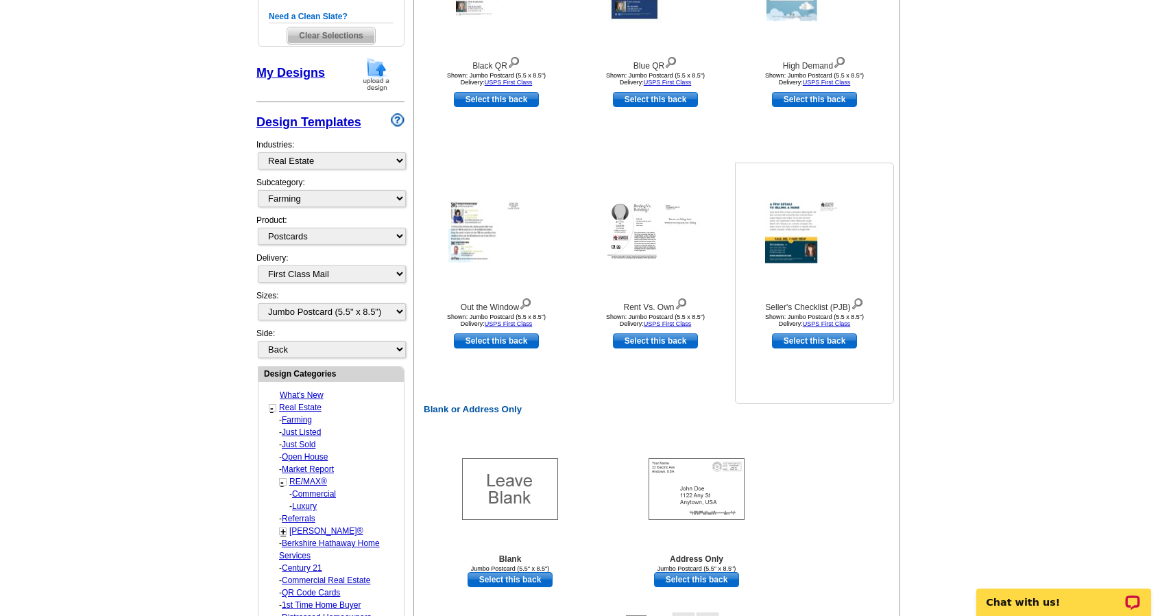
click at [780, 226] on img at bounding box center [814, 231] width 99 height 64
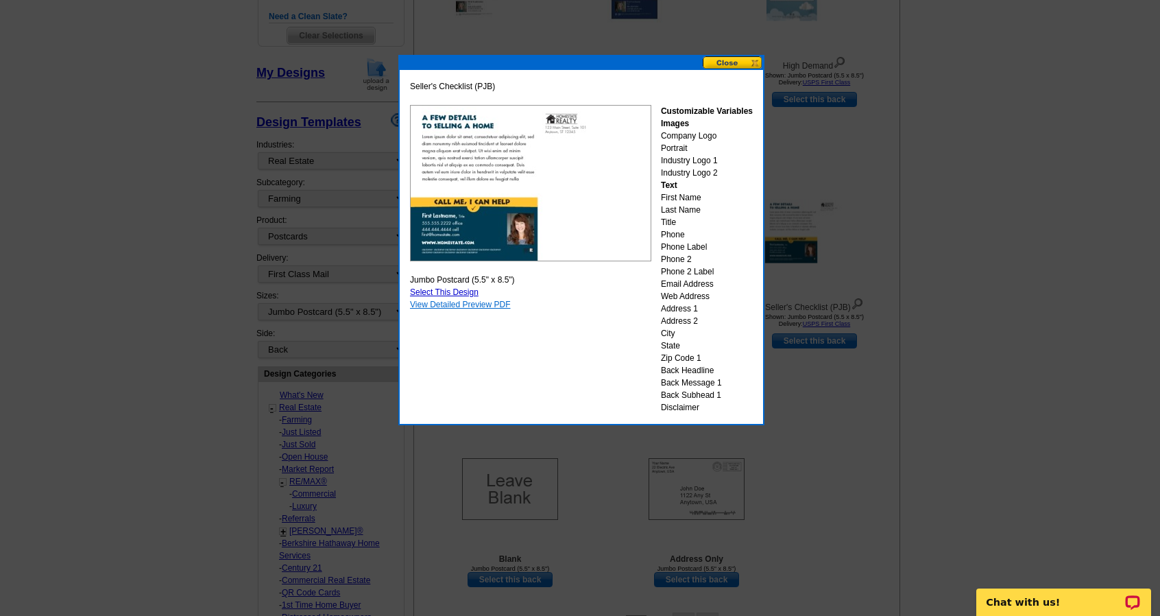
click at [433, 304] on link "View Detailed Preview PDF" at bounding box center [460, 305] width 101 height 10
click at [739, 62] on button at bounding box center [733, 62] width 60 height 13
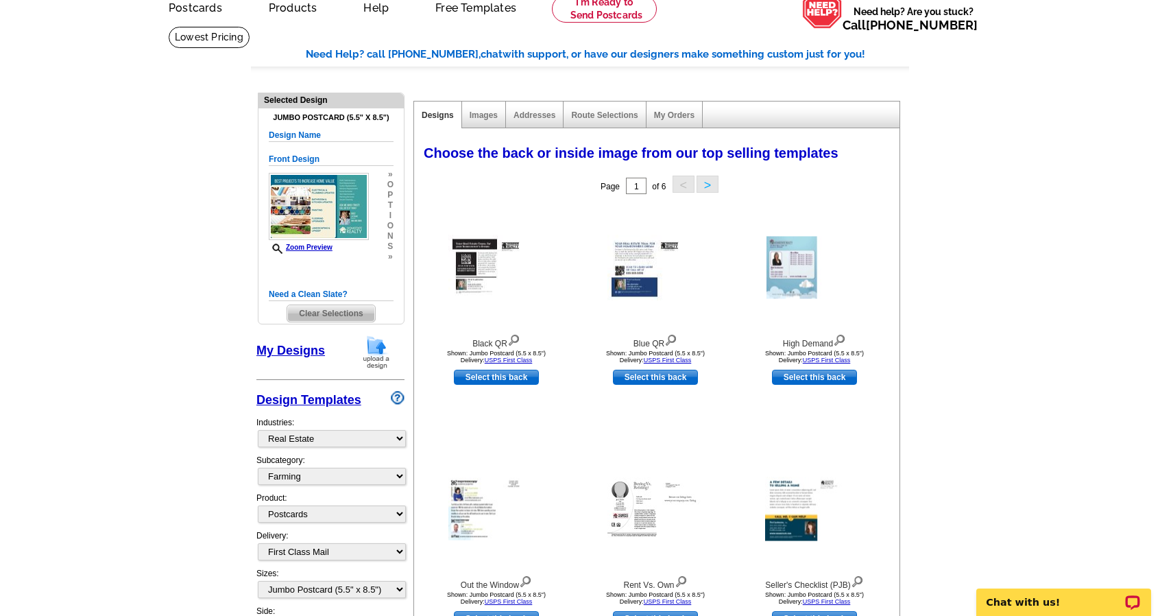
scroll to position [0, 0]
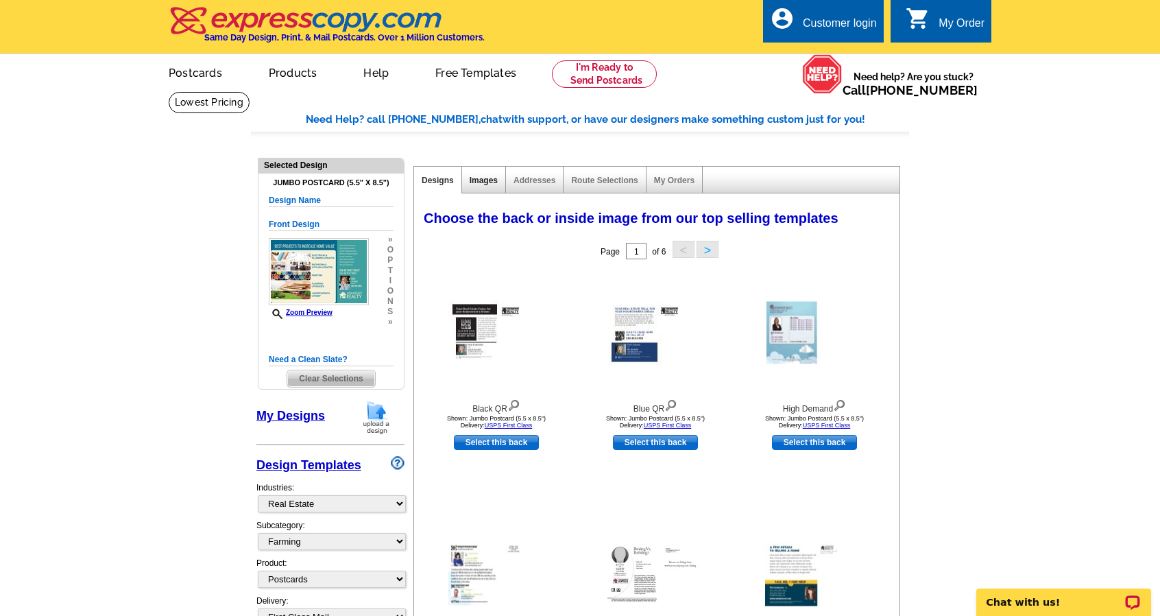
click at [492, 181] on link "Images" at bounding box center [484, 181] width 28 height 10
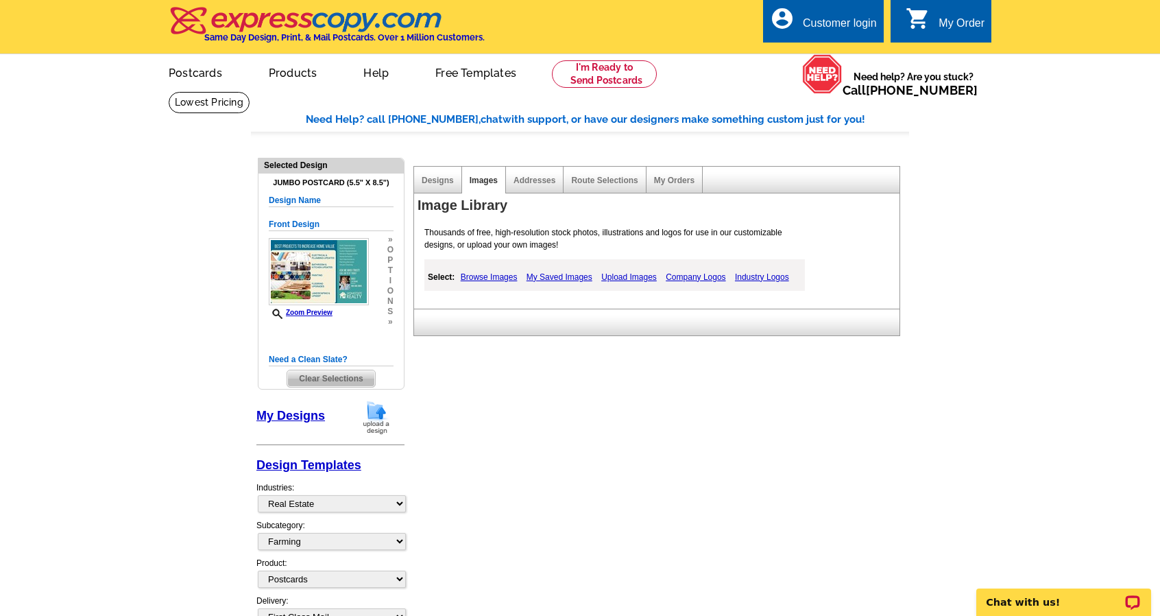
click at [491, 278] on link "Browse Images" at bounding box center [489, 277] width 64 height 16
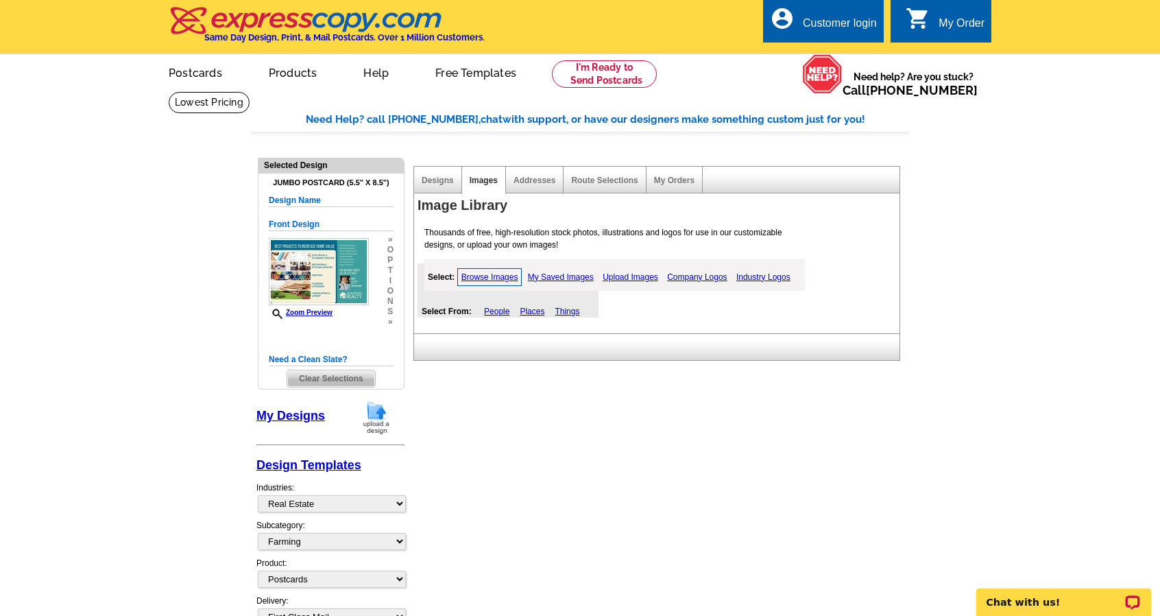
click at [567, 311] on link "Things" at bounding box center [567, 311] width 25 height 10
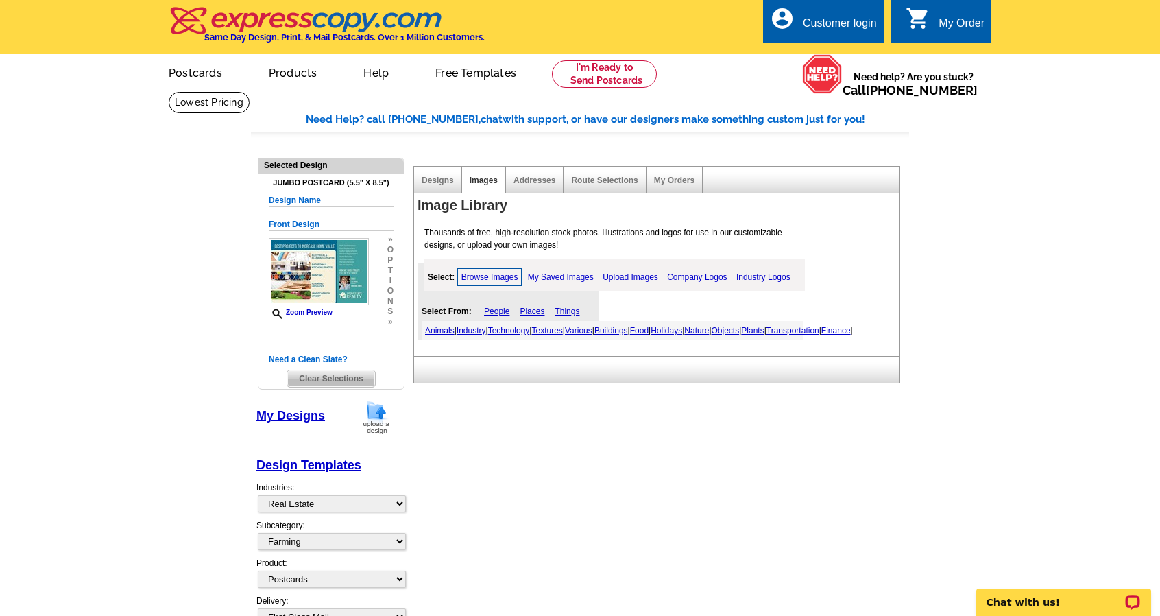
click at [821, 335] on link "Finance" at bounding box center [835, 331] width 29 height 10
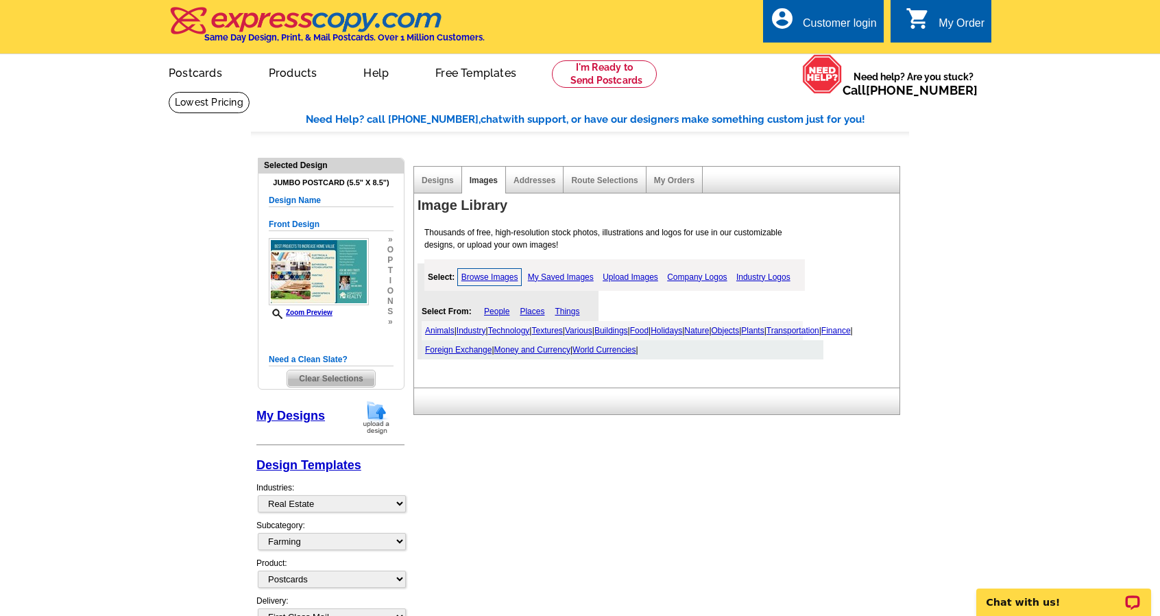
click at [443, 330] on link "Animals" at bounding box center [439, 331] width 29 height 10
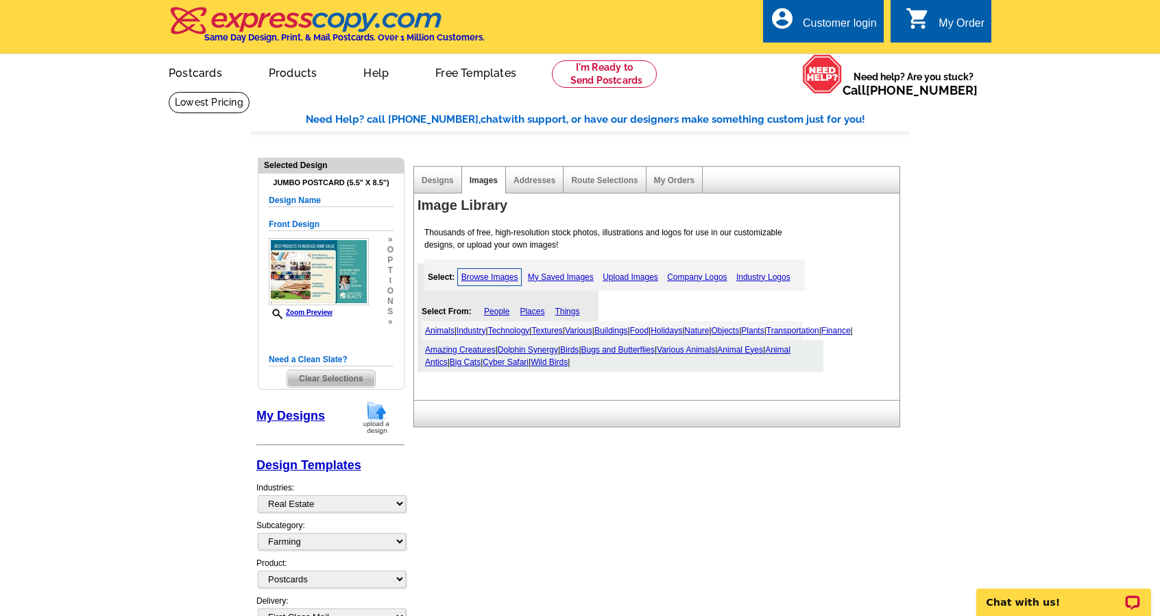
click at [557, 367] on link "Wild Birds" at bounding box center [549, 362] width 37 height 10
